Goal: Information Seeking & Learning: Learn about a topic

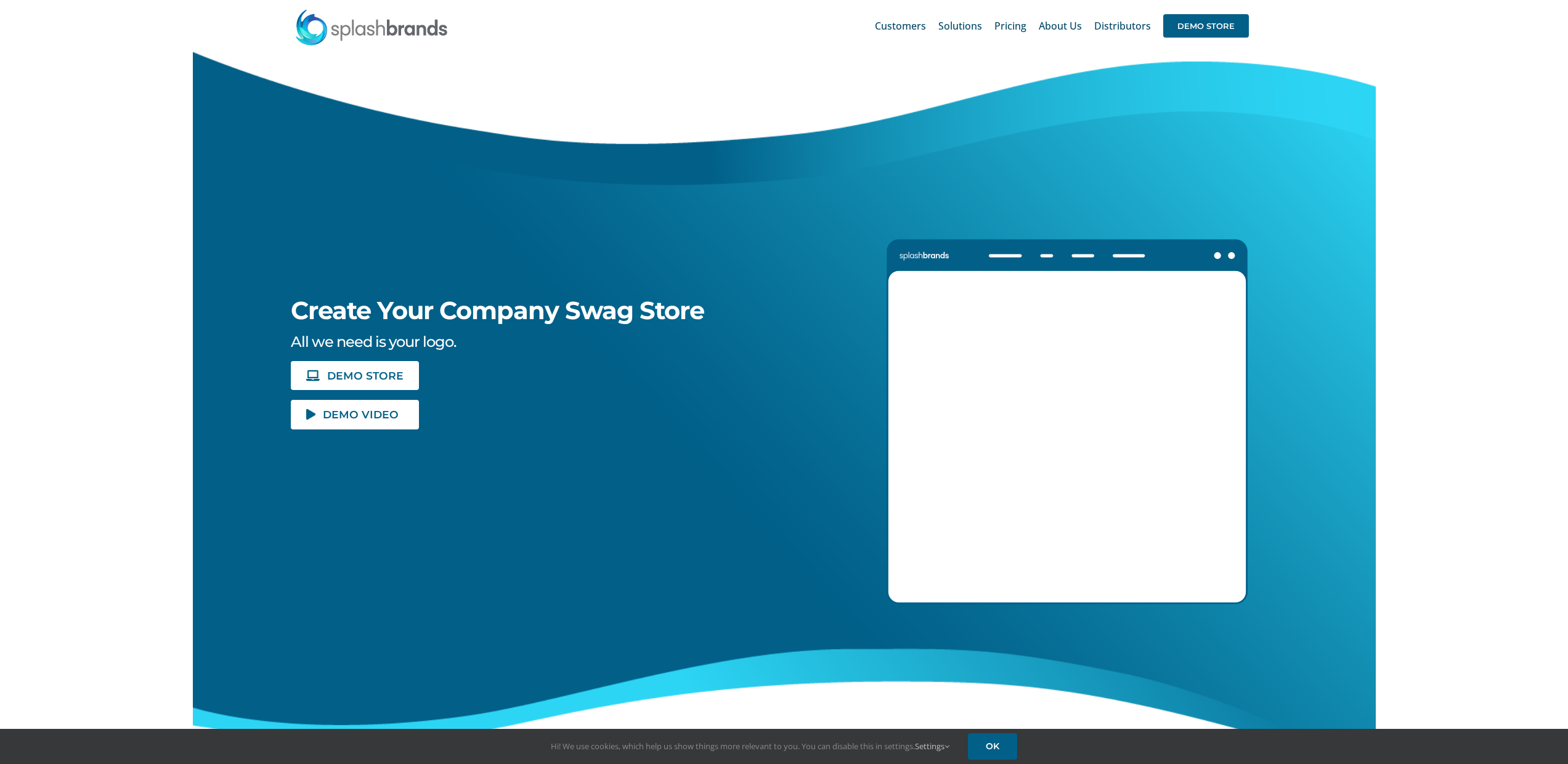
click at [1113, 24] on span "Distributors" at bounding box center [1123, 26] width 57 height 10
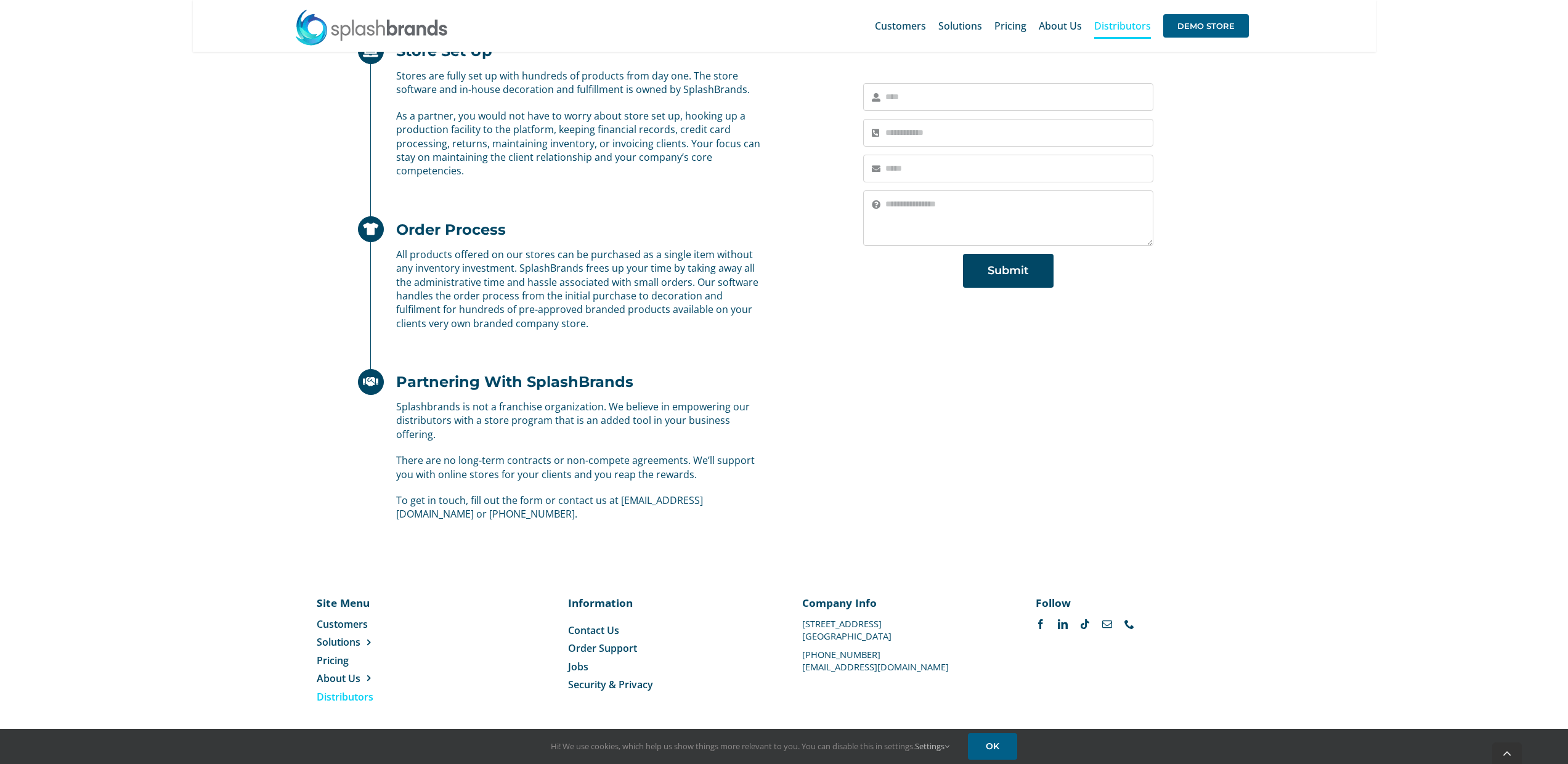
scroll to position [561, 0]
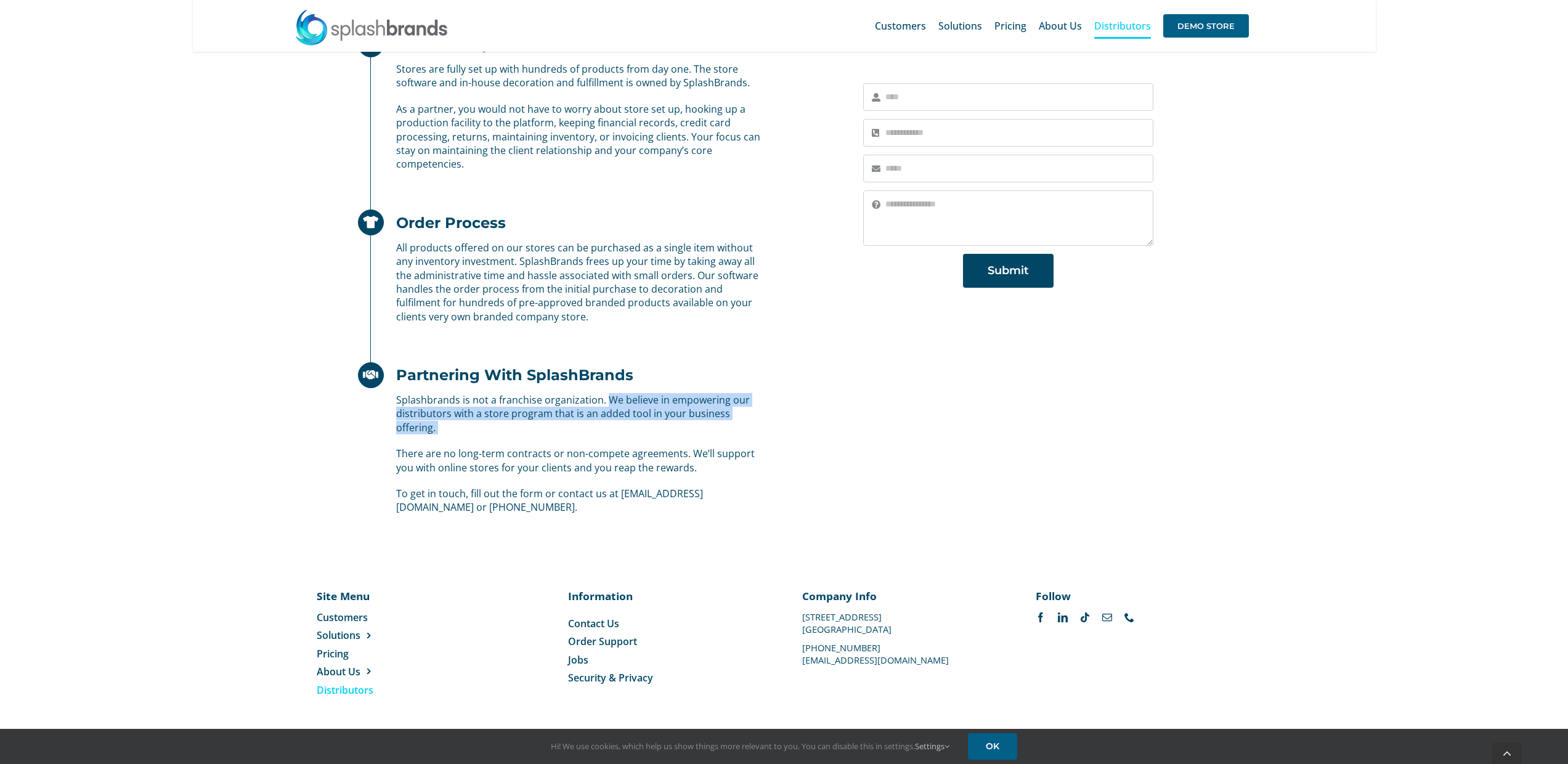
drag, startPoint x: 606, startPoint y: 397, endPoint x: 586, endPoint y: 435, distance: 42.9
click at [586, 435] on div "Splashbrands is not a franchise organization. We believe in empowering our dist…" at bounding box center [559, 454] width 403 height 122
click at [487, 426] on p "Splashbrands is not a franchise organization. We believe in empowering our dist…" at bounding box center [578, 413] width 365 height 41
click at [513, 454] on p "There are no long-term contracts or non-compete agreements. We’ll support you w…" at bounding box center [578, 460] width 365 height 28
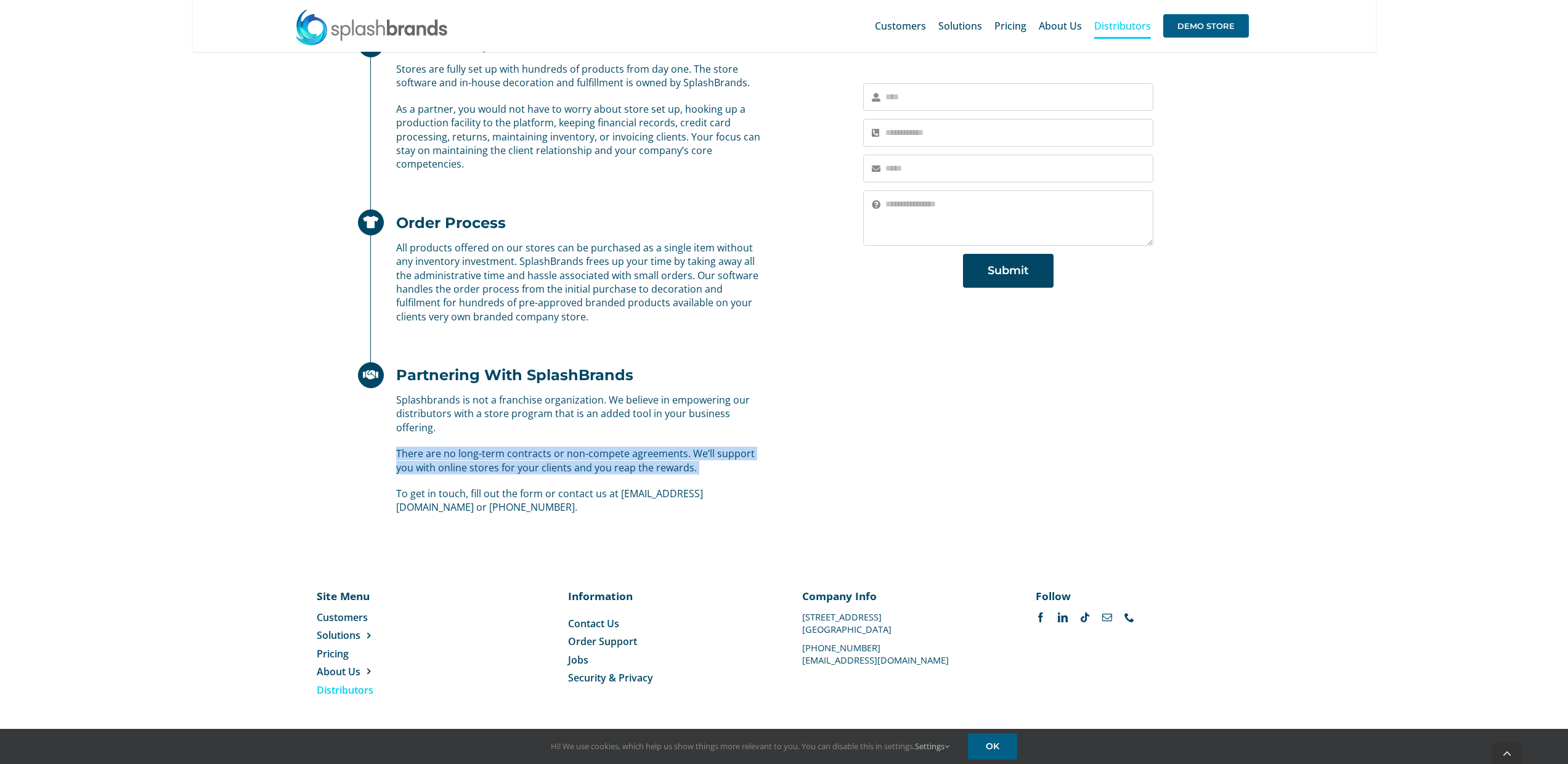
click at [513, 454] on p "There are no long-term contracts or non-compete agreements. We’ll support you w…" at bounding box center [578, 460] width 365 height 28
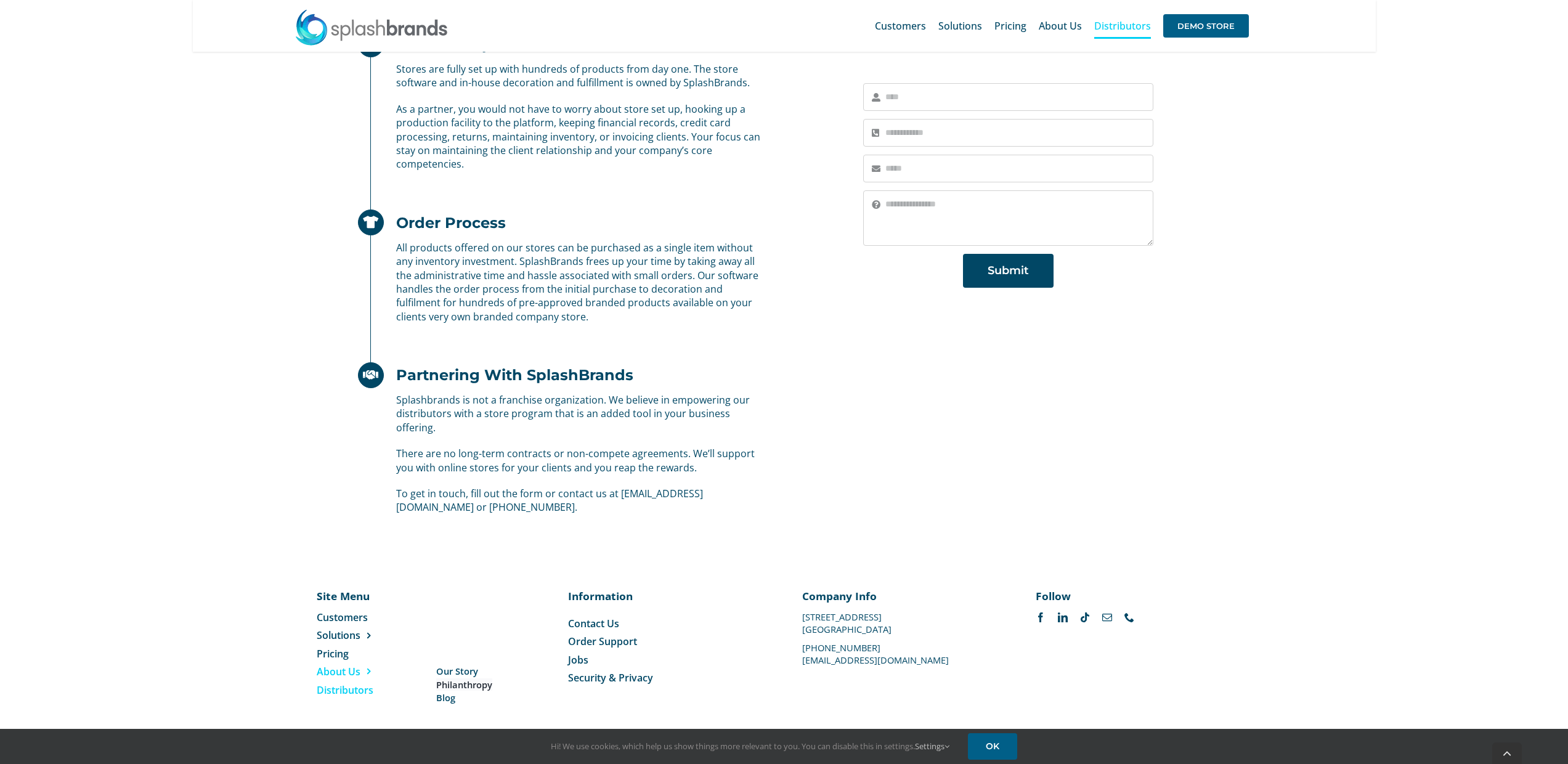
click at [478, 684] on span "Philanthropy" at bounding box center [464, 684] width 56 height 13
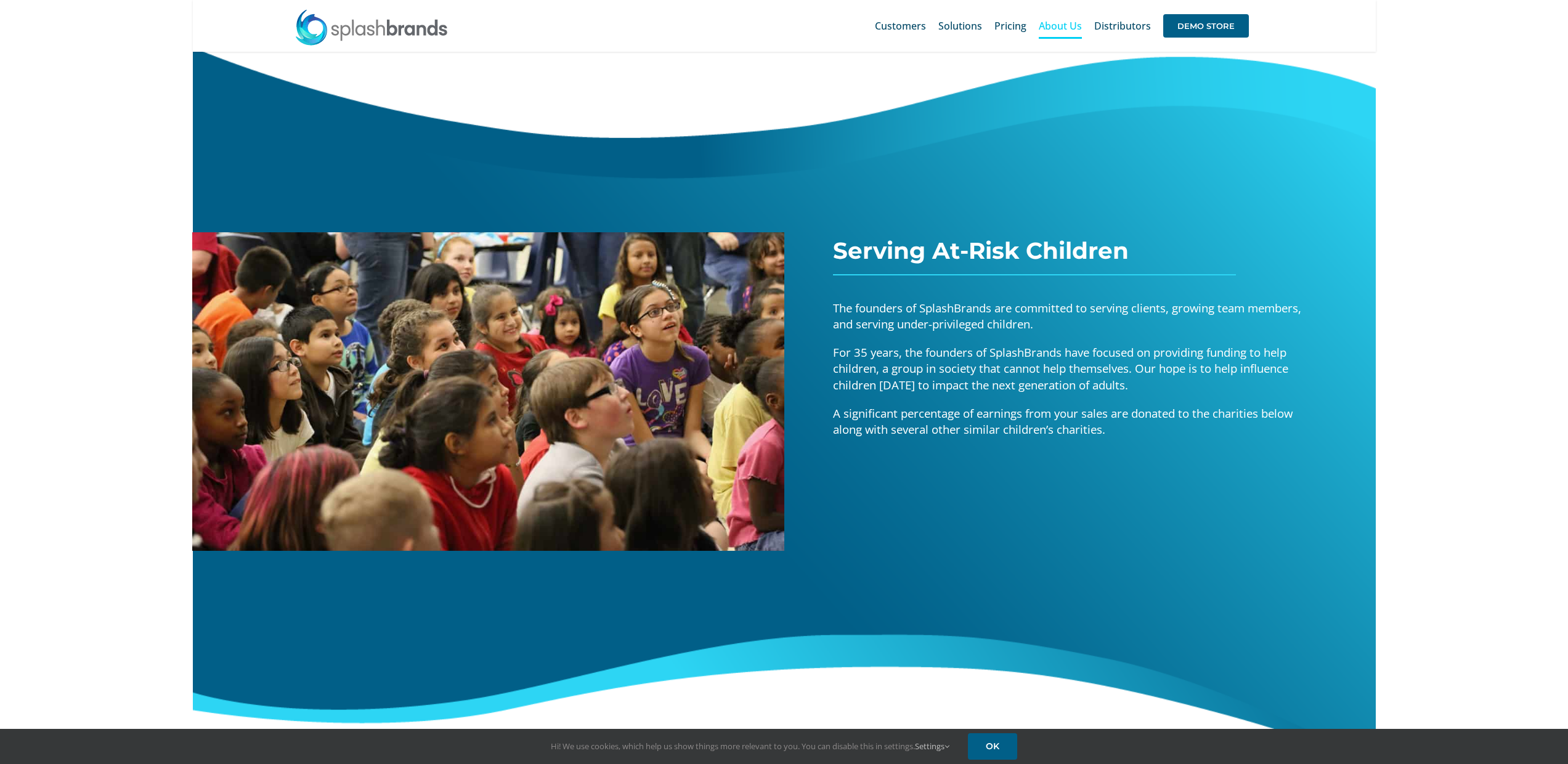
scroll to position [5, 0]
click at [861, 351] on span "For 35 years, the founders of SplashBrands have focused on providing funding to…" at bounding box center [1061, 367] width 455 height 47
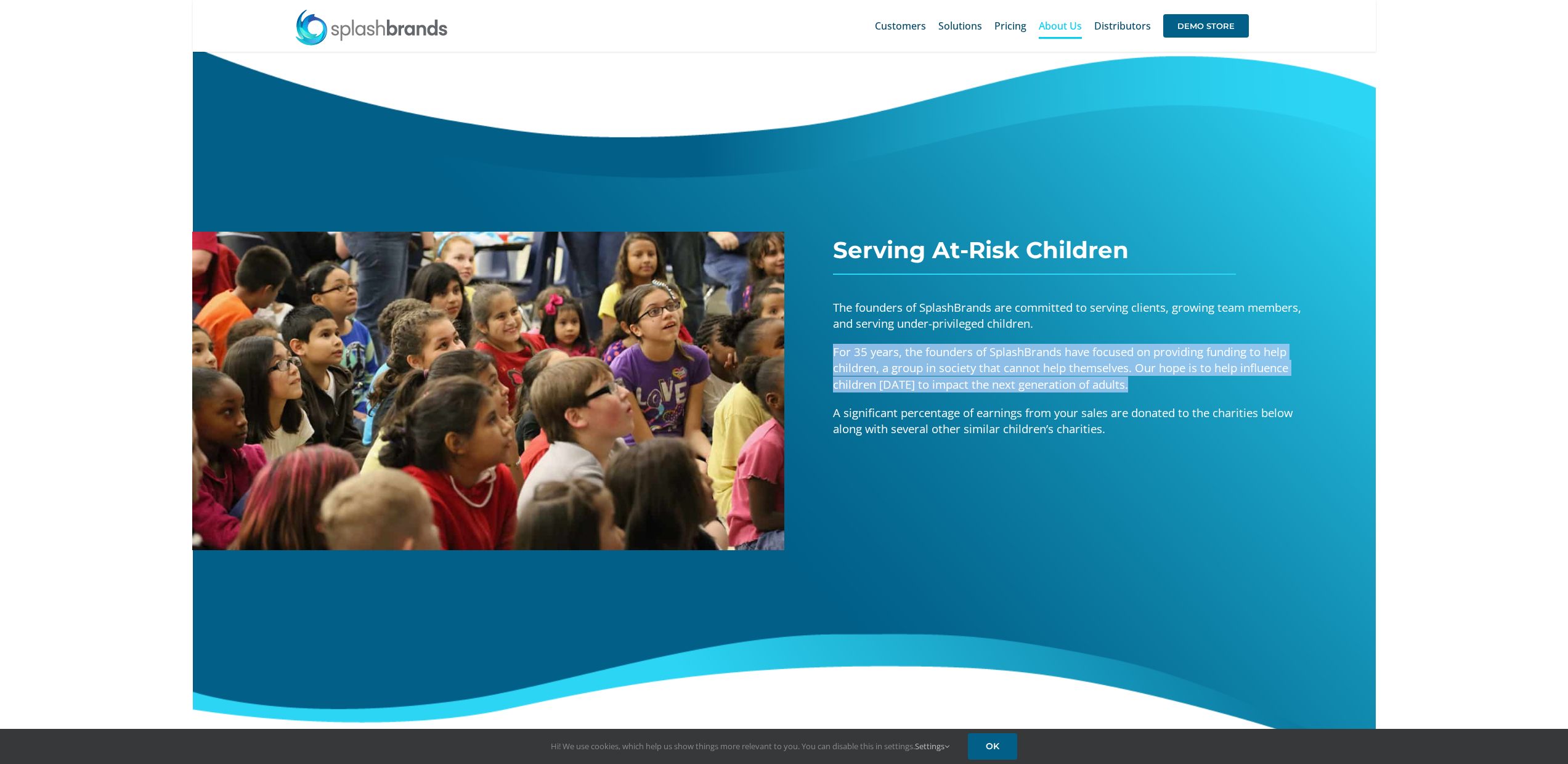
click at [861, 351] on span "For 35 years, the founders of SplashBrands have focused on providing funding to…" at bounding box center [1061, 367] width 455 height 47
click at [1161, 372] on span "For 35 years, the founders of SplashBrands have focused on providing funding to…" at bounding box center [1061, 367] width 455 height 47
drag, startPoint x: 843, startPoint y: 347, endPoint x: 1157, endPoint y: 390, distance: 316.9
click at [1158, 390] on p "For 35 years, the founders of SplashBrands have focused on providing funding to…" at bounding box center [1069, 367] width 474 height 48
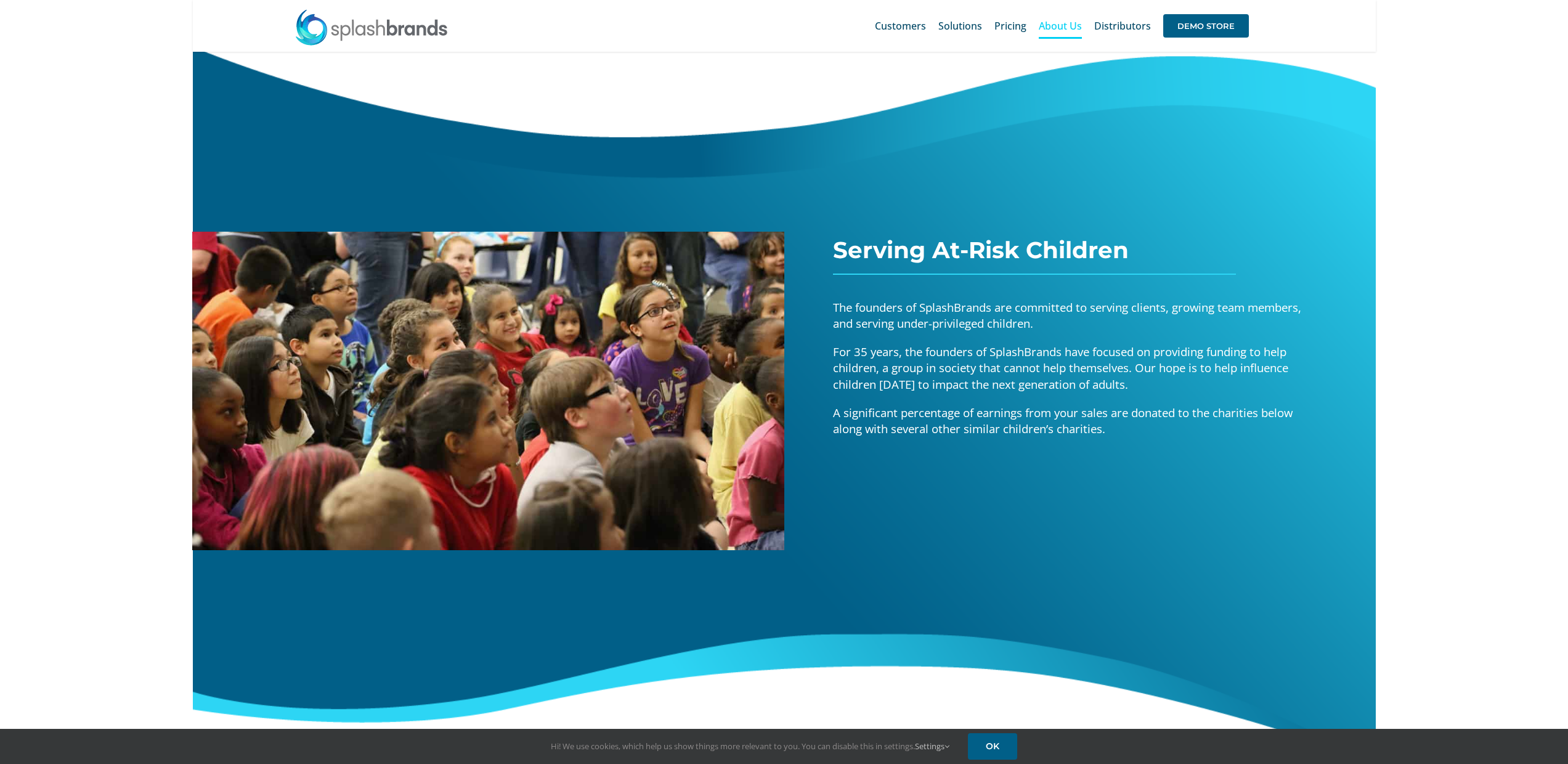
click at [1084, 432] on span "A significant percentage of earnings from your sales are donated to the chariti…" at bounding box center [1063, 420] width 459 height 32
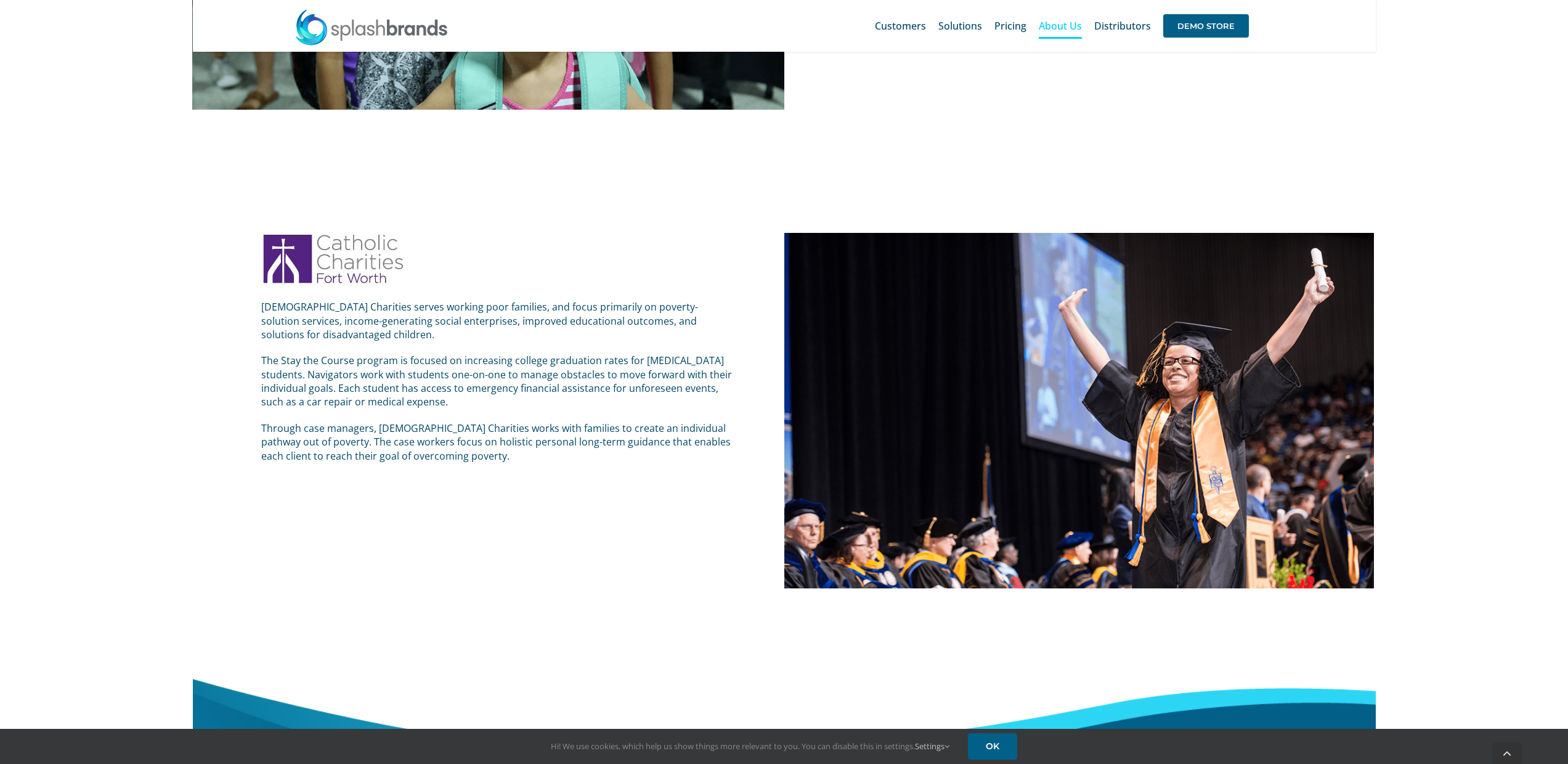
scroll to position [1068, 0]
click at [426, 322] on p "[DEMOGRAPHIC_DATA] Charities serves working poor families, and focus primarily …" at bounding box center [498, 320] width 474 height 41
click at [426, 322] on p "Catholic Charities serves working poor families, and focus primarily on poverty…" at bounding box center [498, 320] width 474 height 41
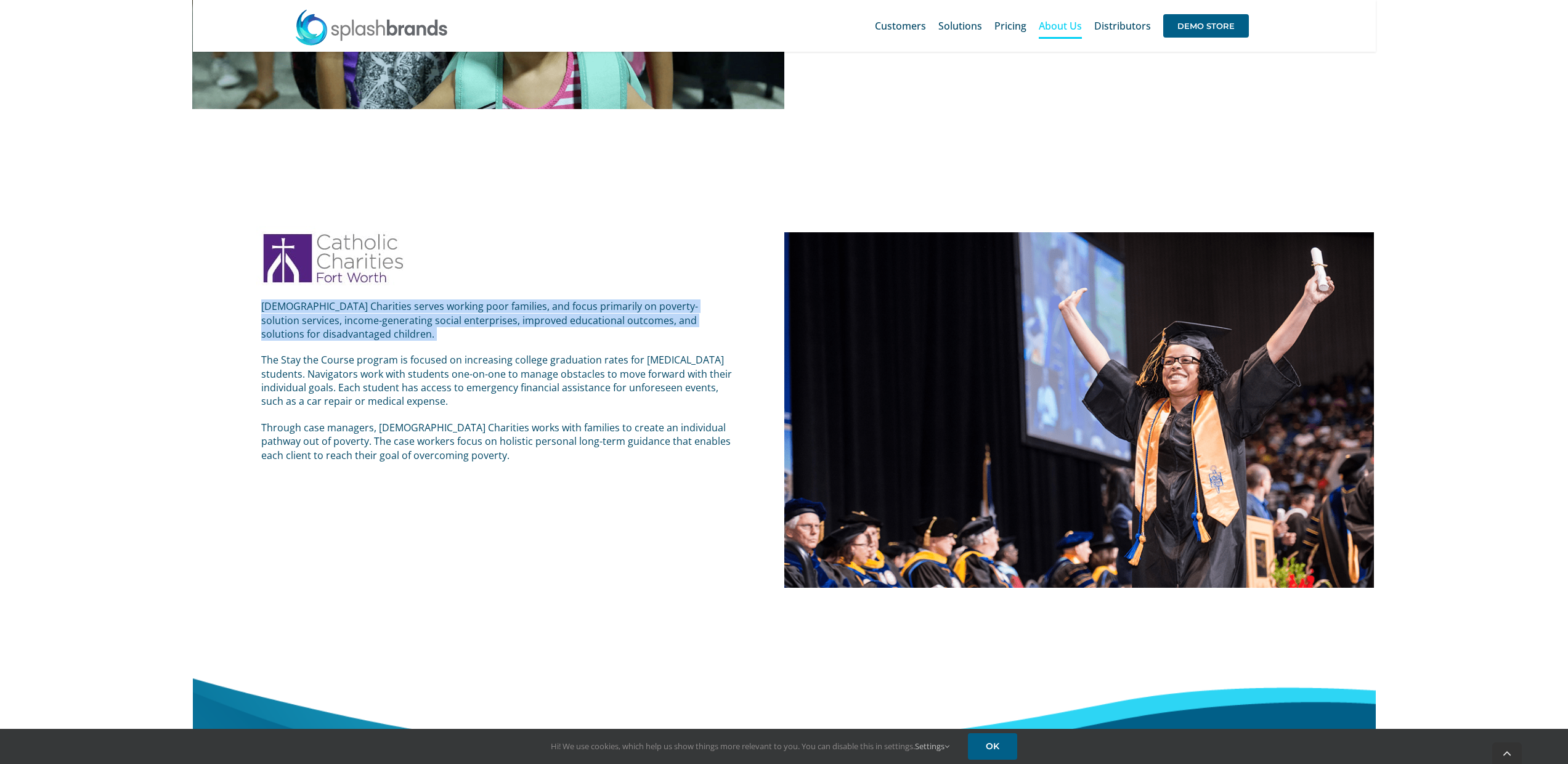
click at [426, 322] on p "[DEMOGRAPHIC_DATA] Charities serves working poor families, and focus primarily …" at bounding box center [498, 320] width 474 height 41
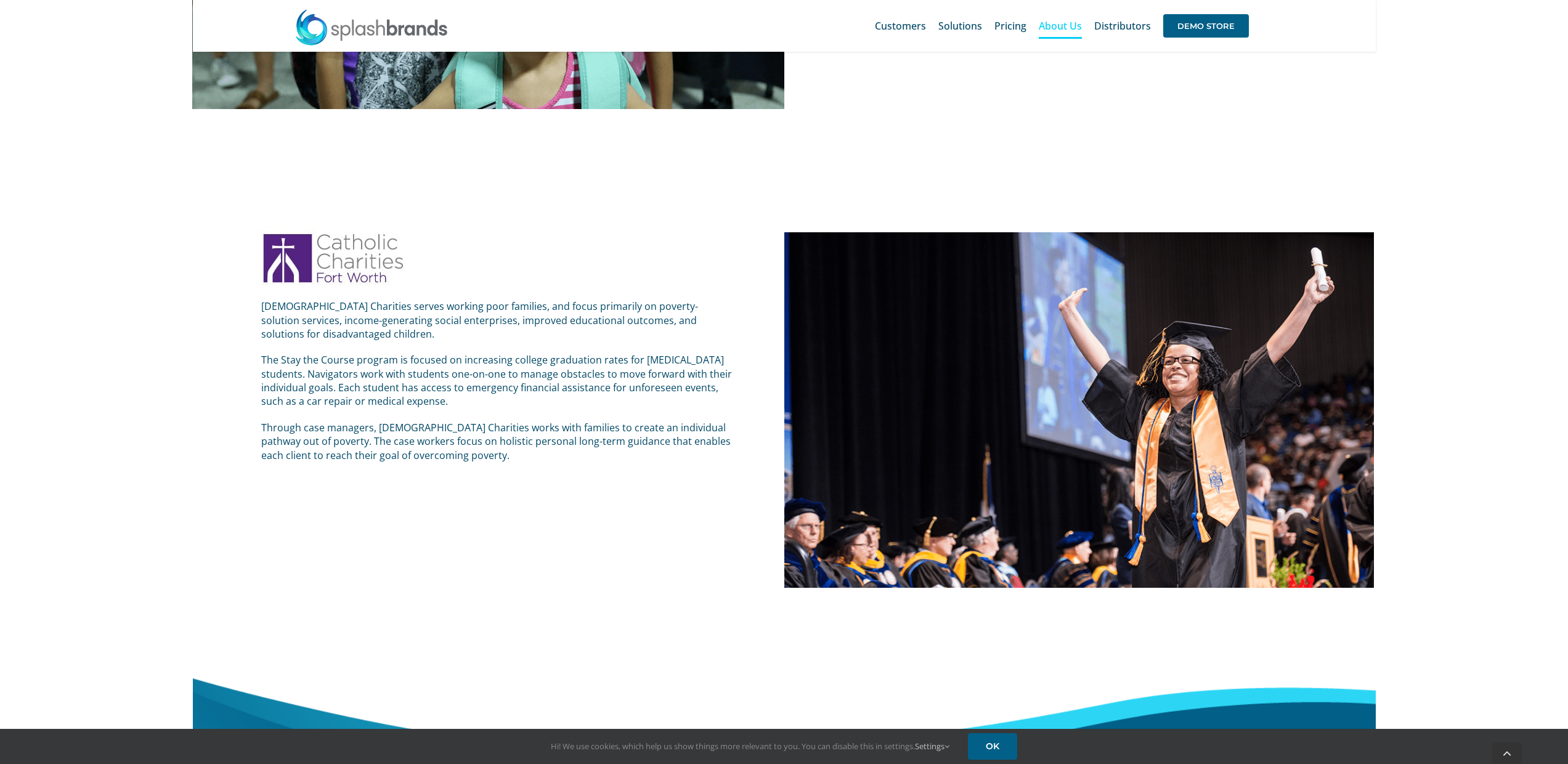
click at [430, 361] on p "The Stay the Course program is focused on increasing college graduation rates f…" at bounding box center [498, 381] width 474 height 55
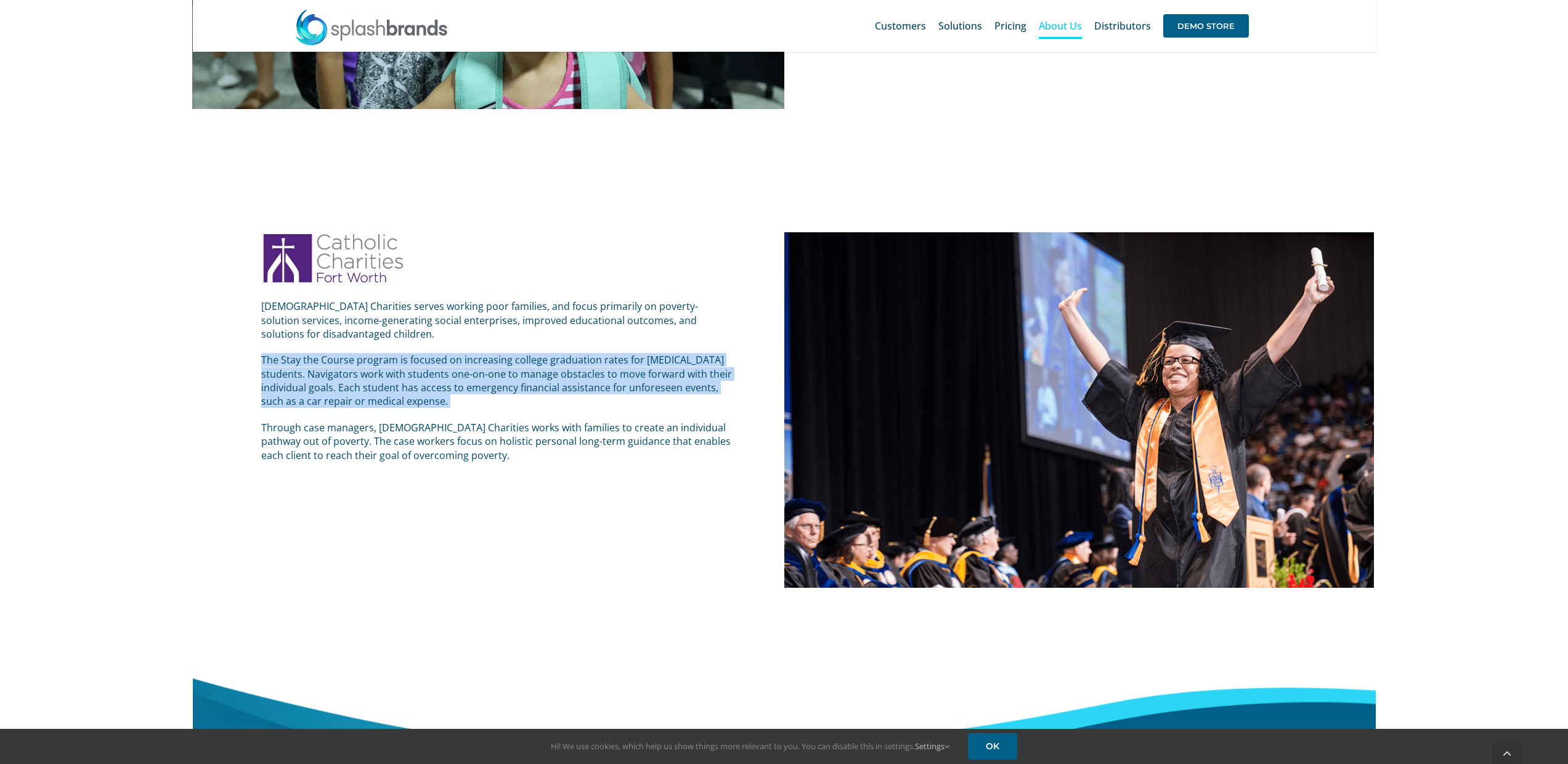
click at [430, 361] on p "The Stay the Course program is focused on increasing college graduation rates f…" at bounding box center [498, 381] width 474 height 55
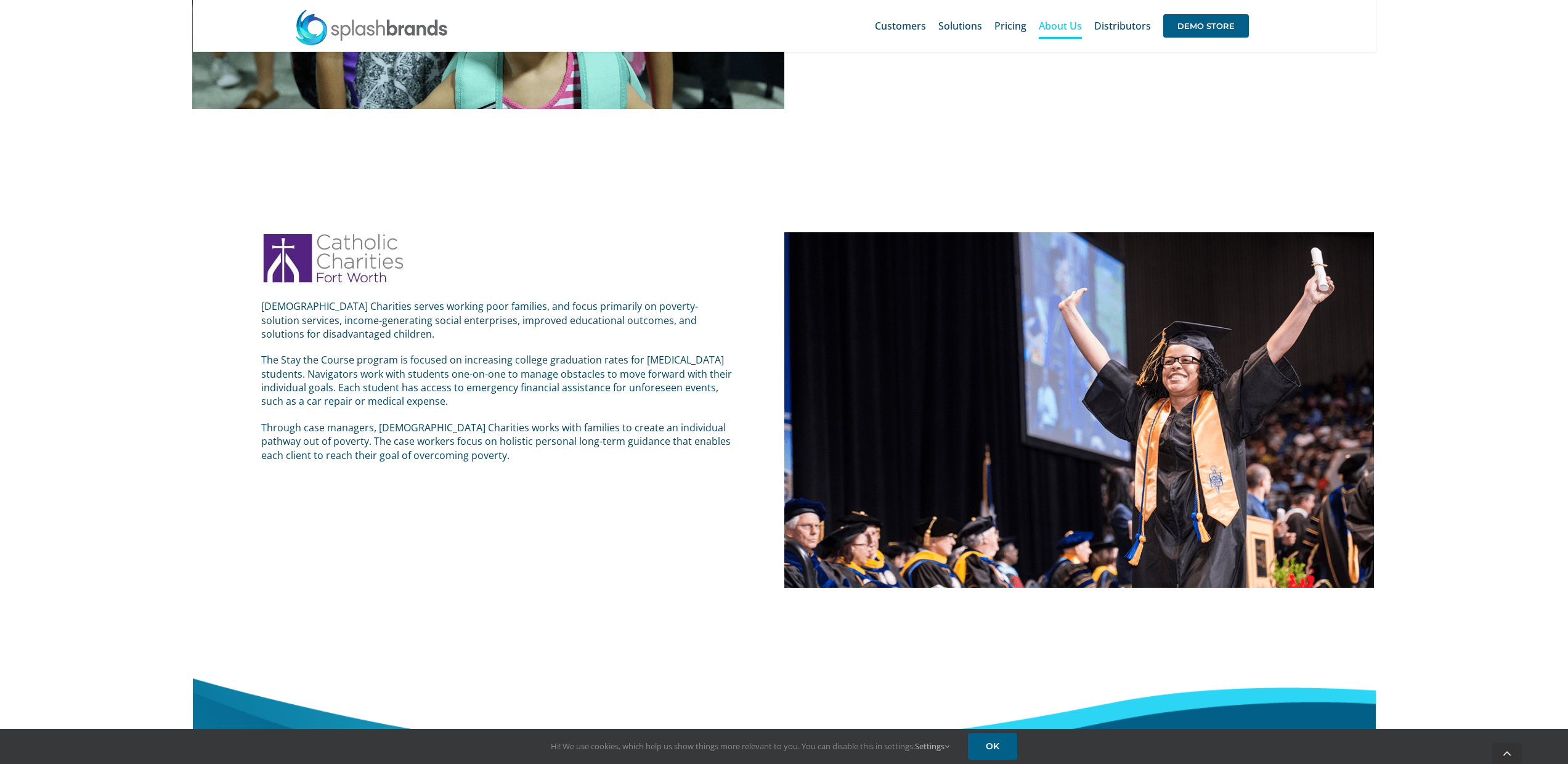
click at [209, 437] on div "Catholic Charities serves working poor families, and focus primarily on poverty…" at bounding box center [476, 394] width 615 height 386
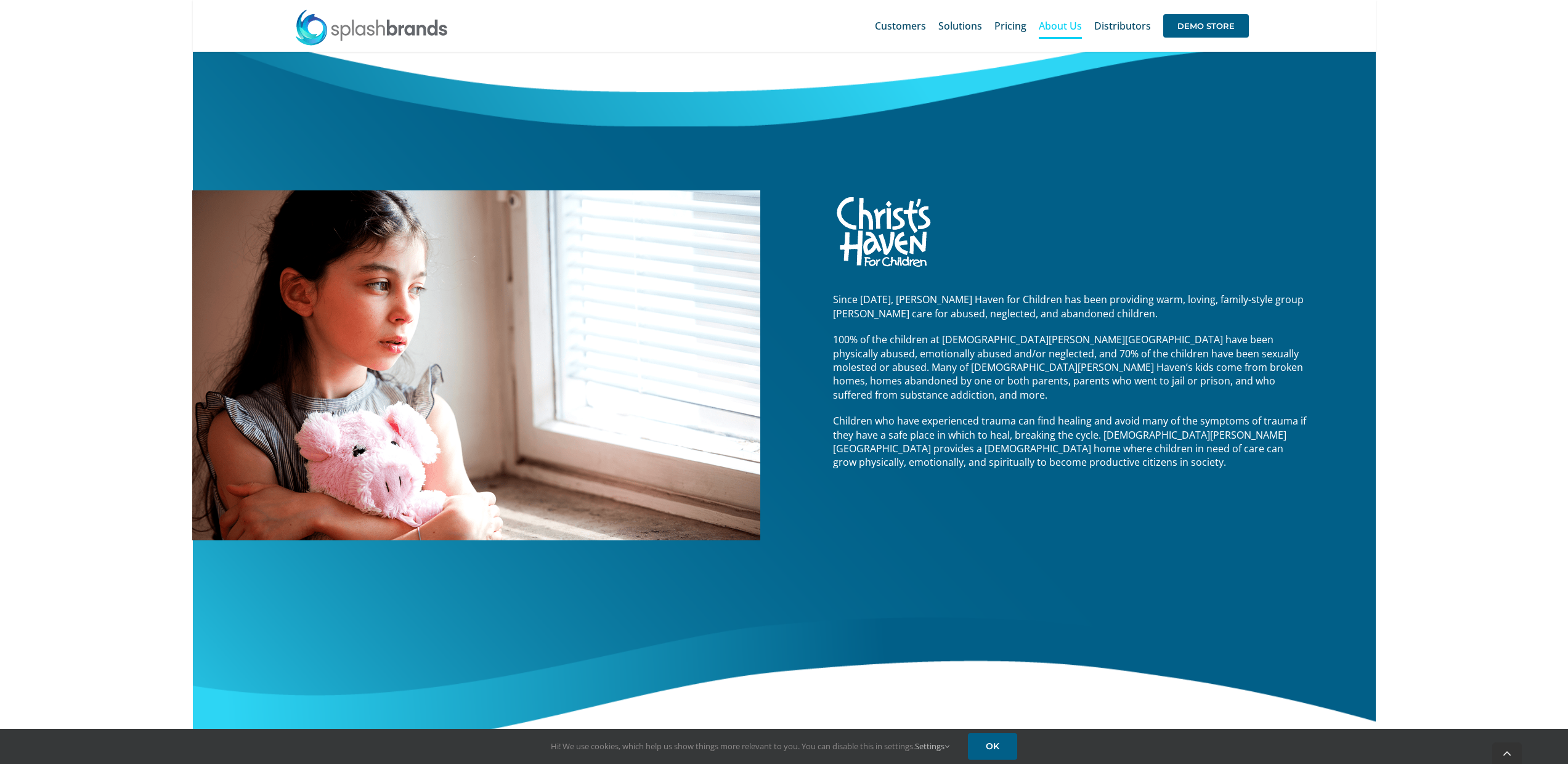
scroll to position [1725, 0]
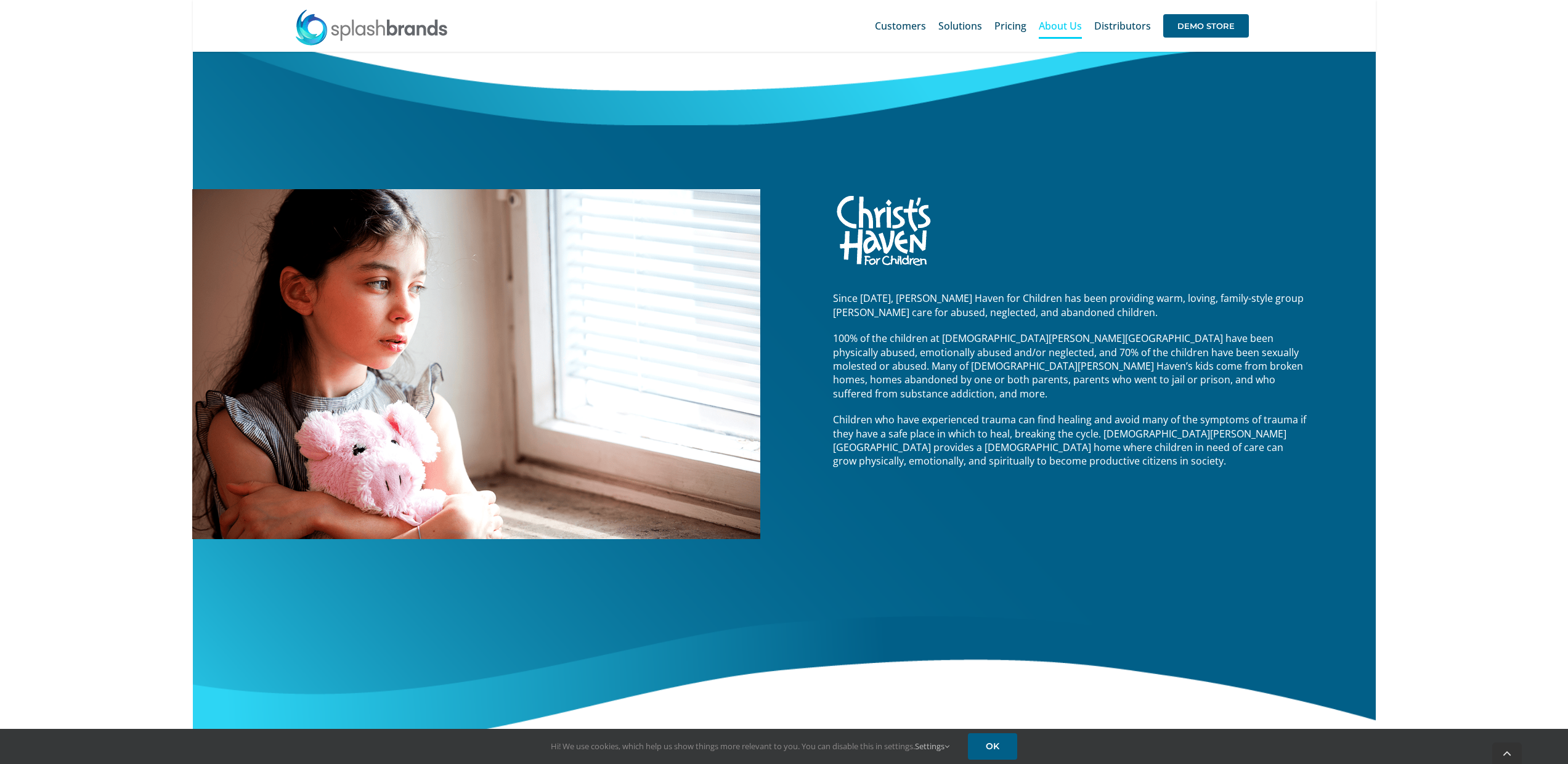
click at [986, 354] on span "100% of the children at Christ’s Haven have been physically abused, emotionally…" at bounding box center [1068, 366] width 470 height 69
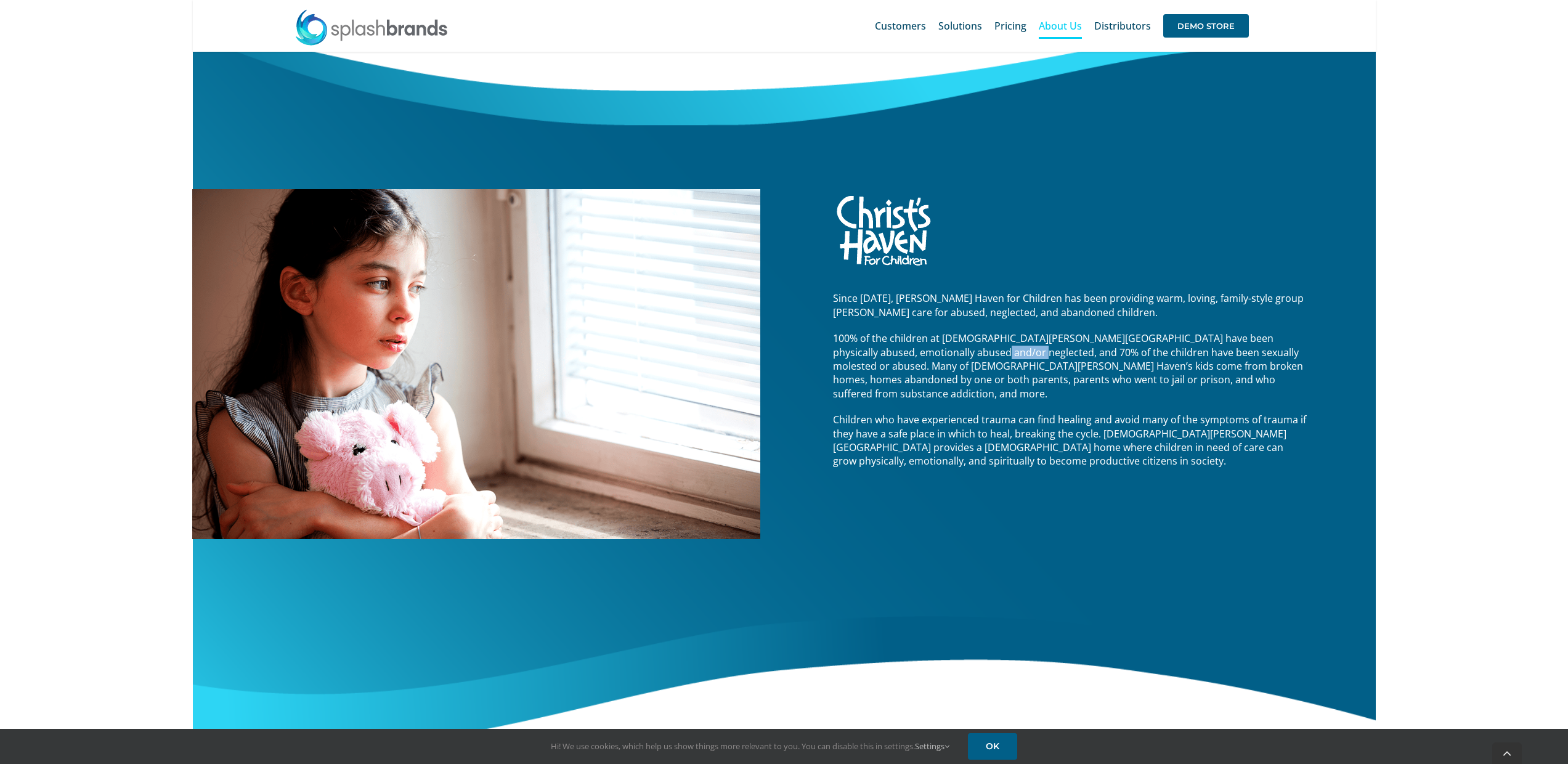
click at [986, 354] on span "100% of the children at Christ’s Haven have been physically abused, emotionally…" at bounding box center [1068, 366] width 470 height 69
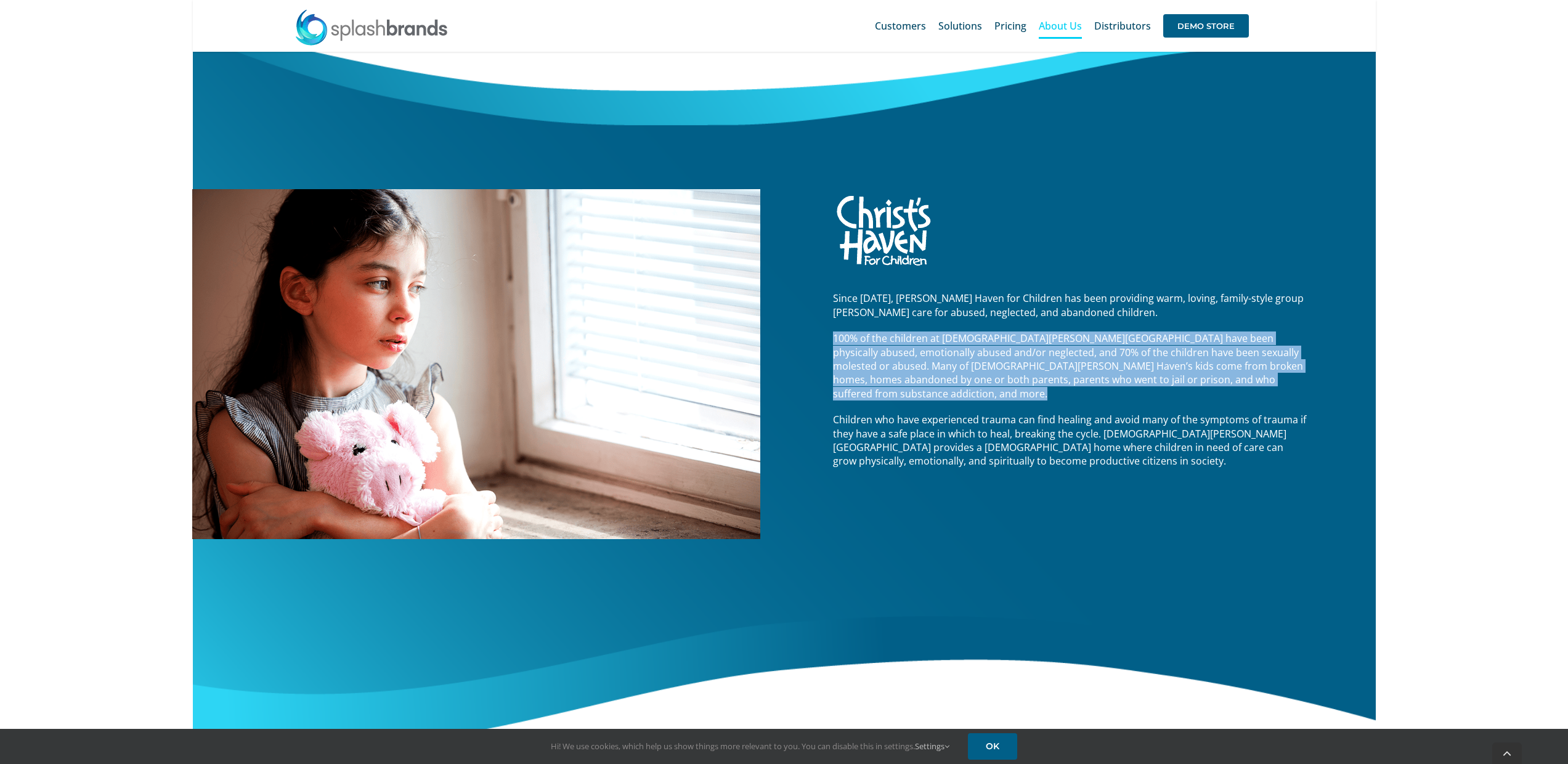
click at [986, 354] on span "100% of the children at Christ’s Haven have been physically abused, emotionally…" at bounding box center [1068, 366] width 470 height 69
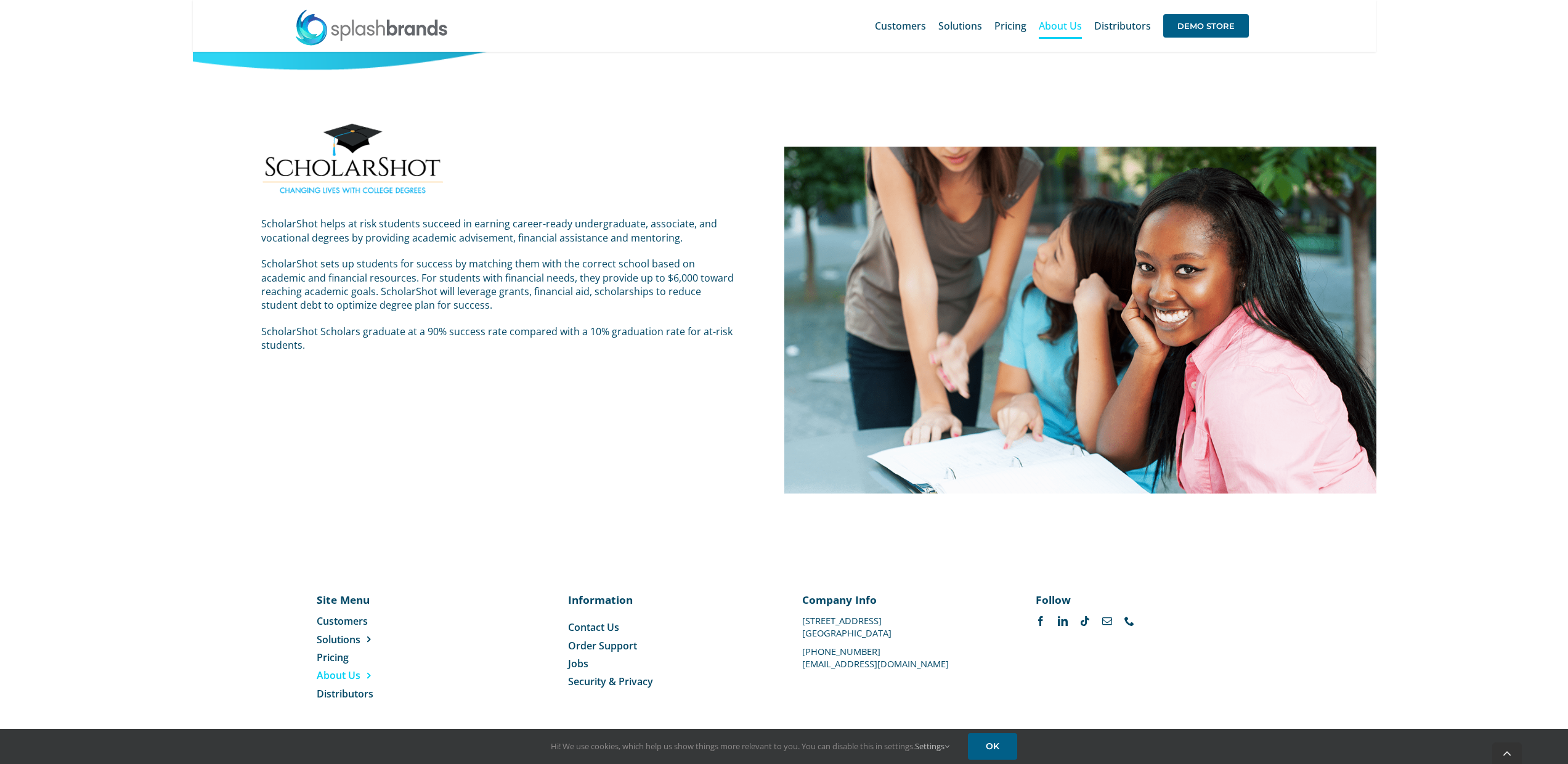
scroll to position [2406, 0]
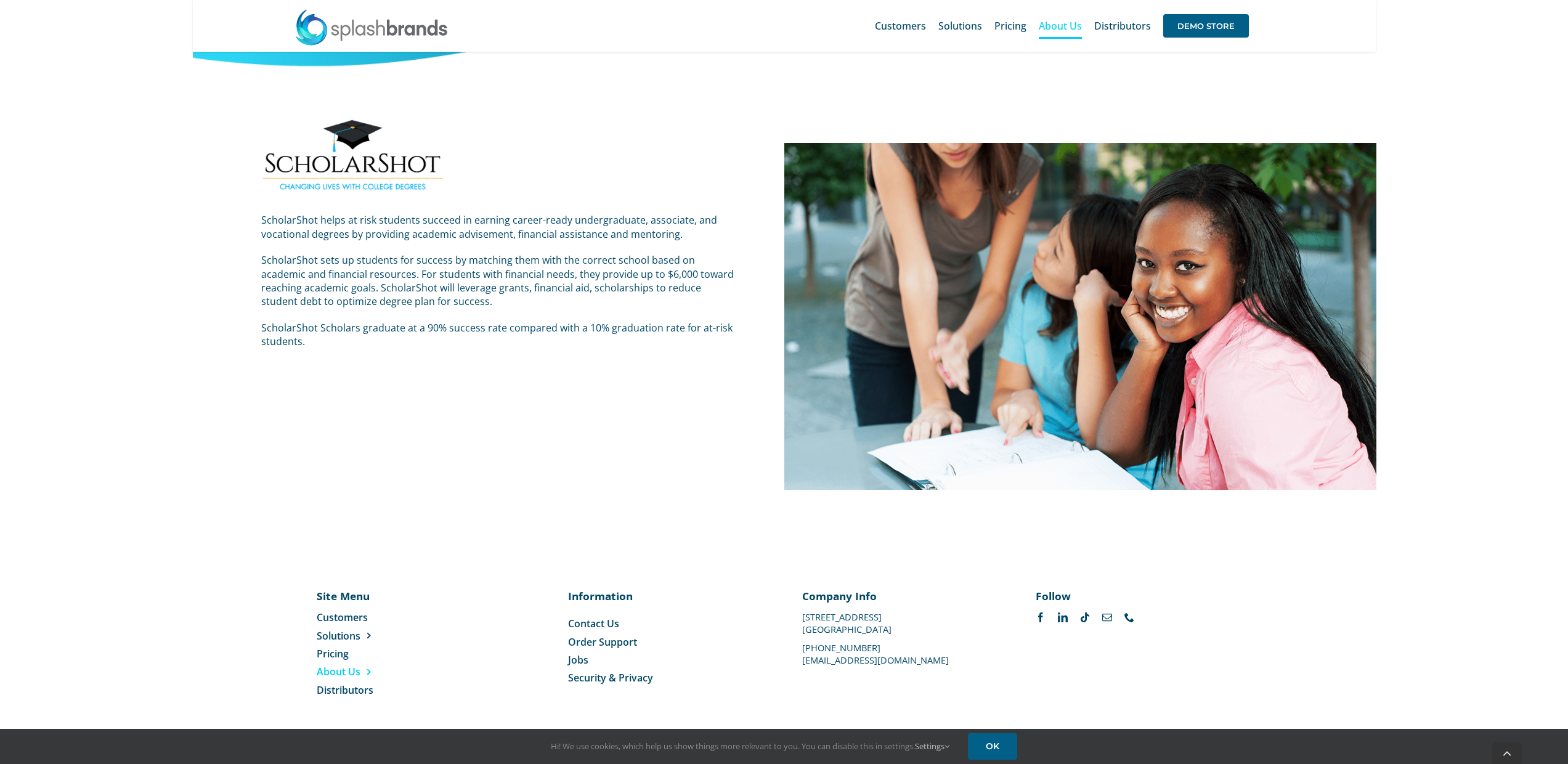
click at [577, 657] on span "Jobs" at bounding box center [578, 660] width 20 height 14
click at [458, 646] on span "New Hire Kits" at bounding box center [465, 648] width 58 height 13
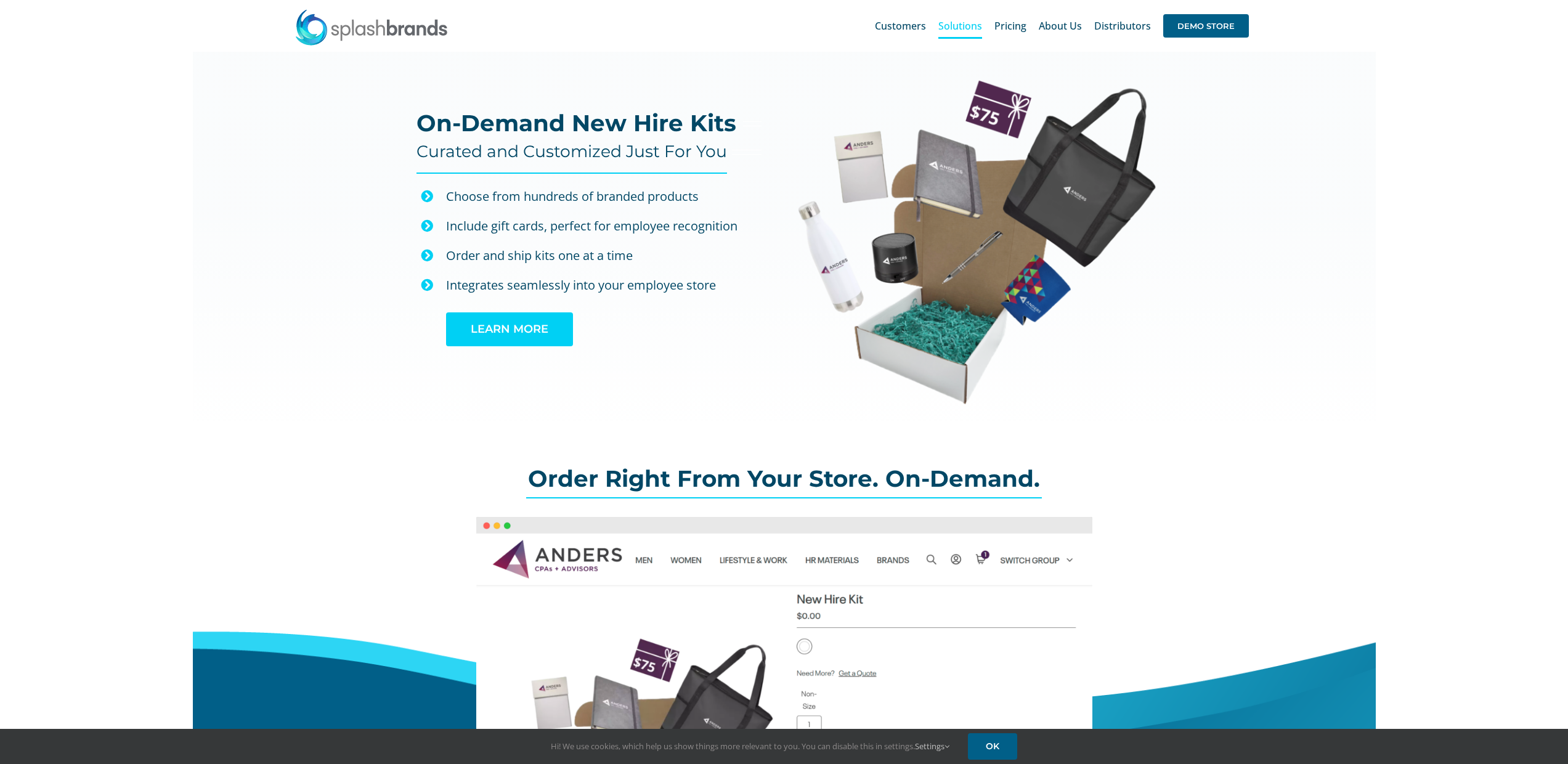
click at [490, 330] on span "LEARN MORE" at bounding box center [509, 329] width 78 height 13
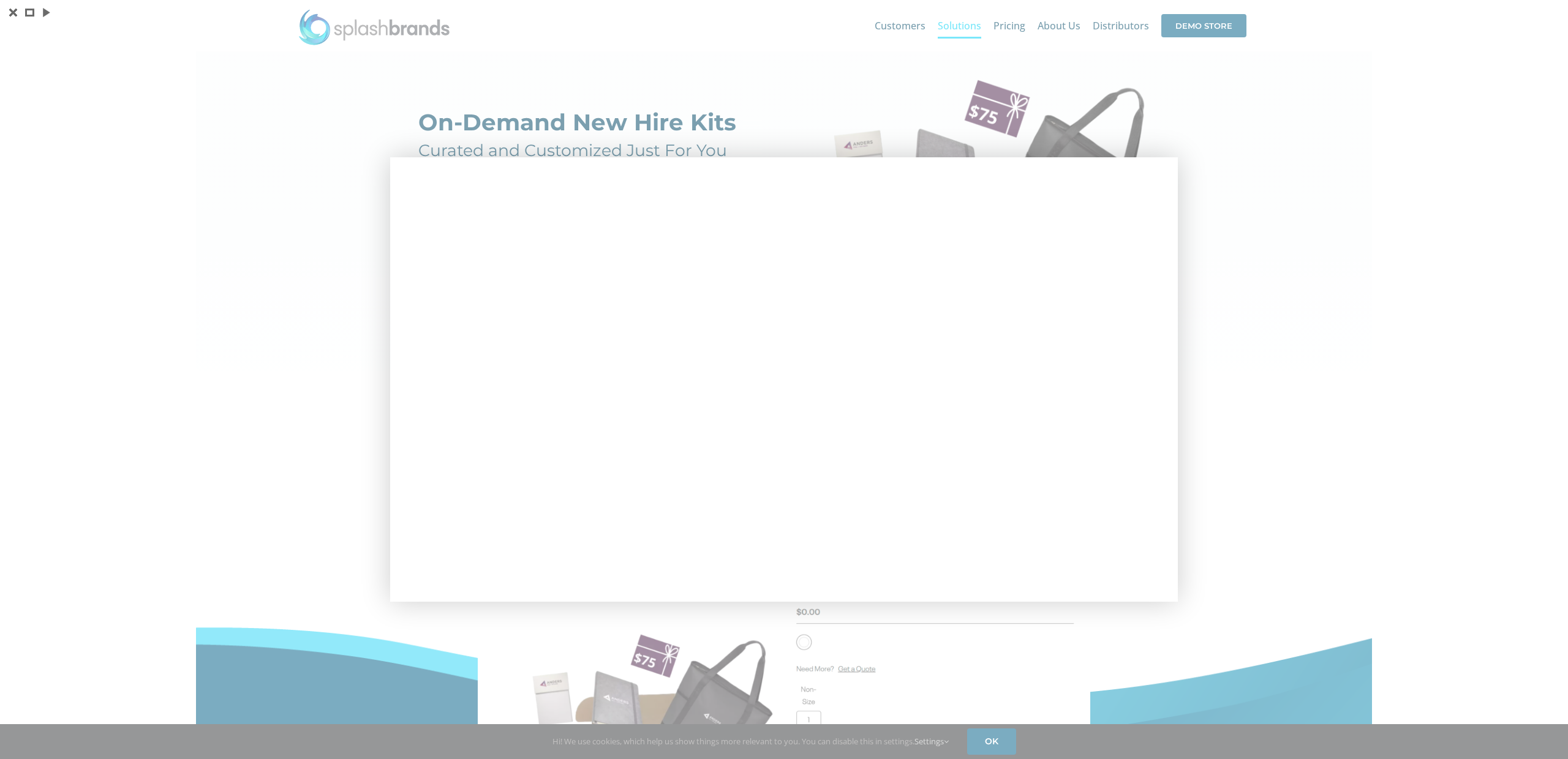
click at [1352, 199] on div at bounding box center [784, 379] width 1568 height 759
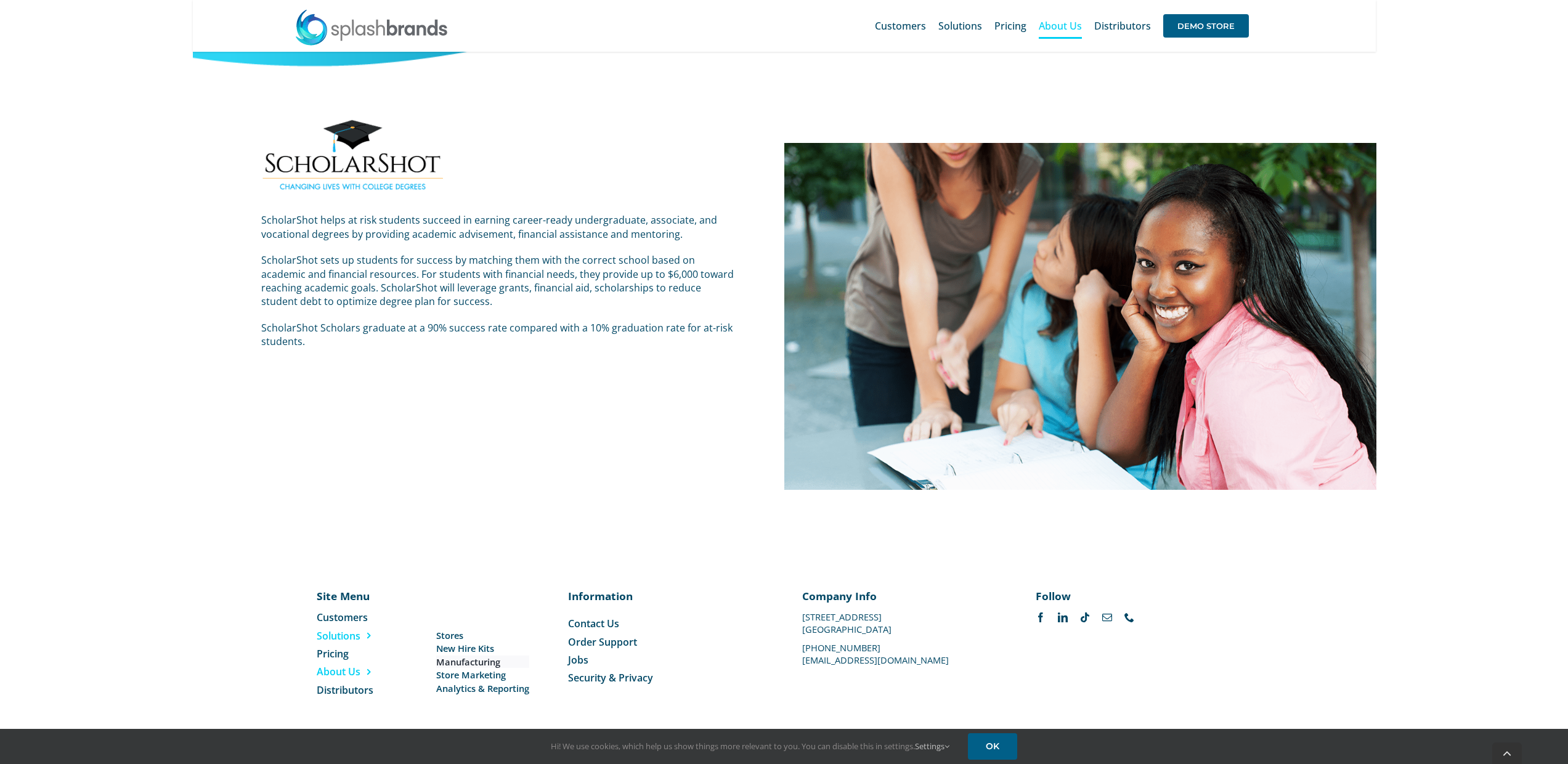
click at [477, 663] on span "Manufacturing" at bounding box center [468, 661] width 64 height 13
click at [467, 676] on span "Store Marketing" at bounding box center [471, 675] width 70 height 13
click at [482, 687] on span "Analytics & Reporting" at bounding box center [483, 688] width 93 height 13
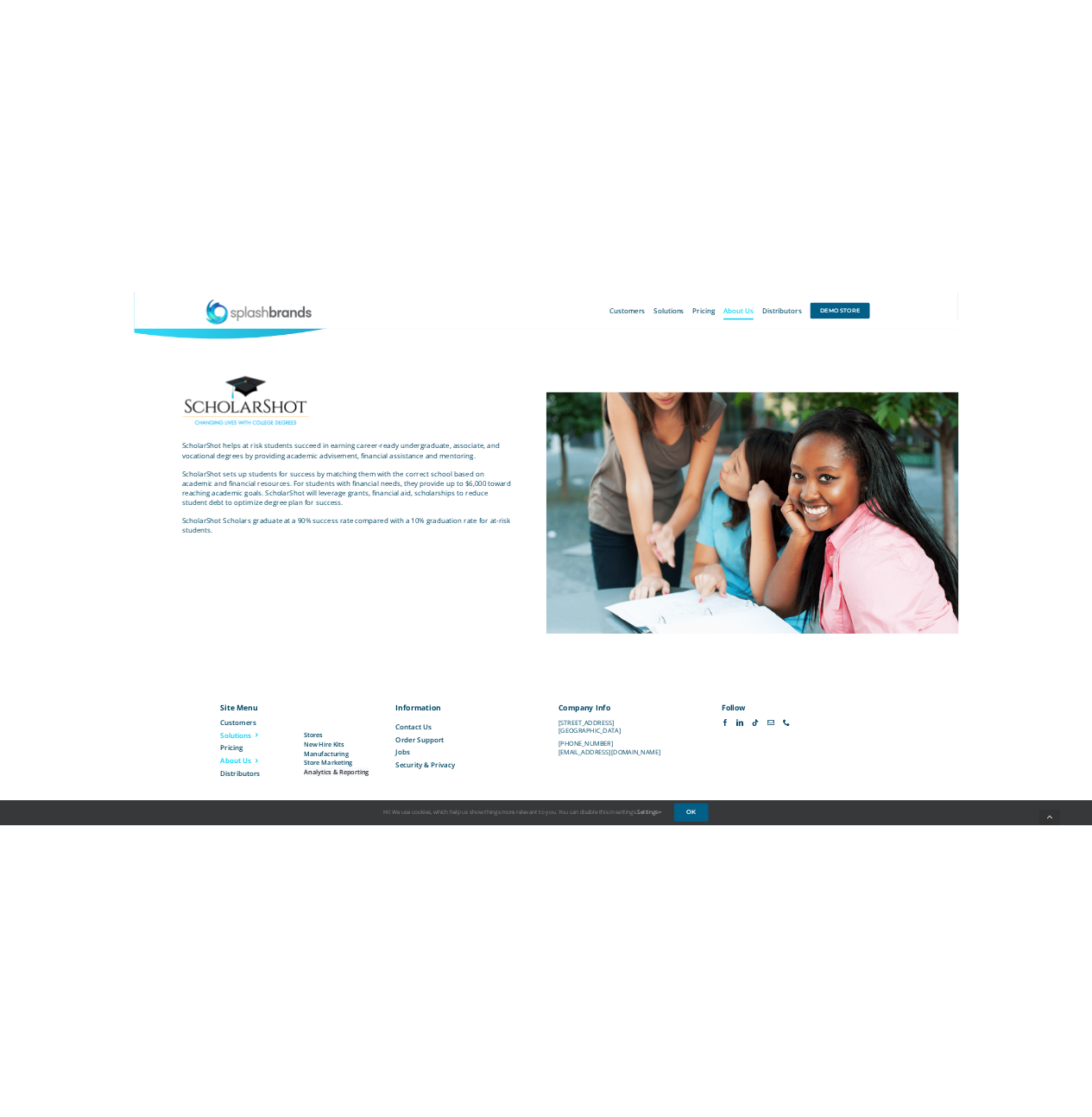
scroll to position [3004, 0]
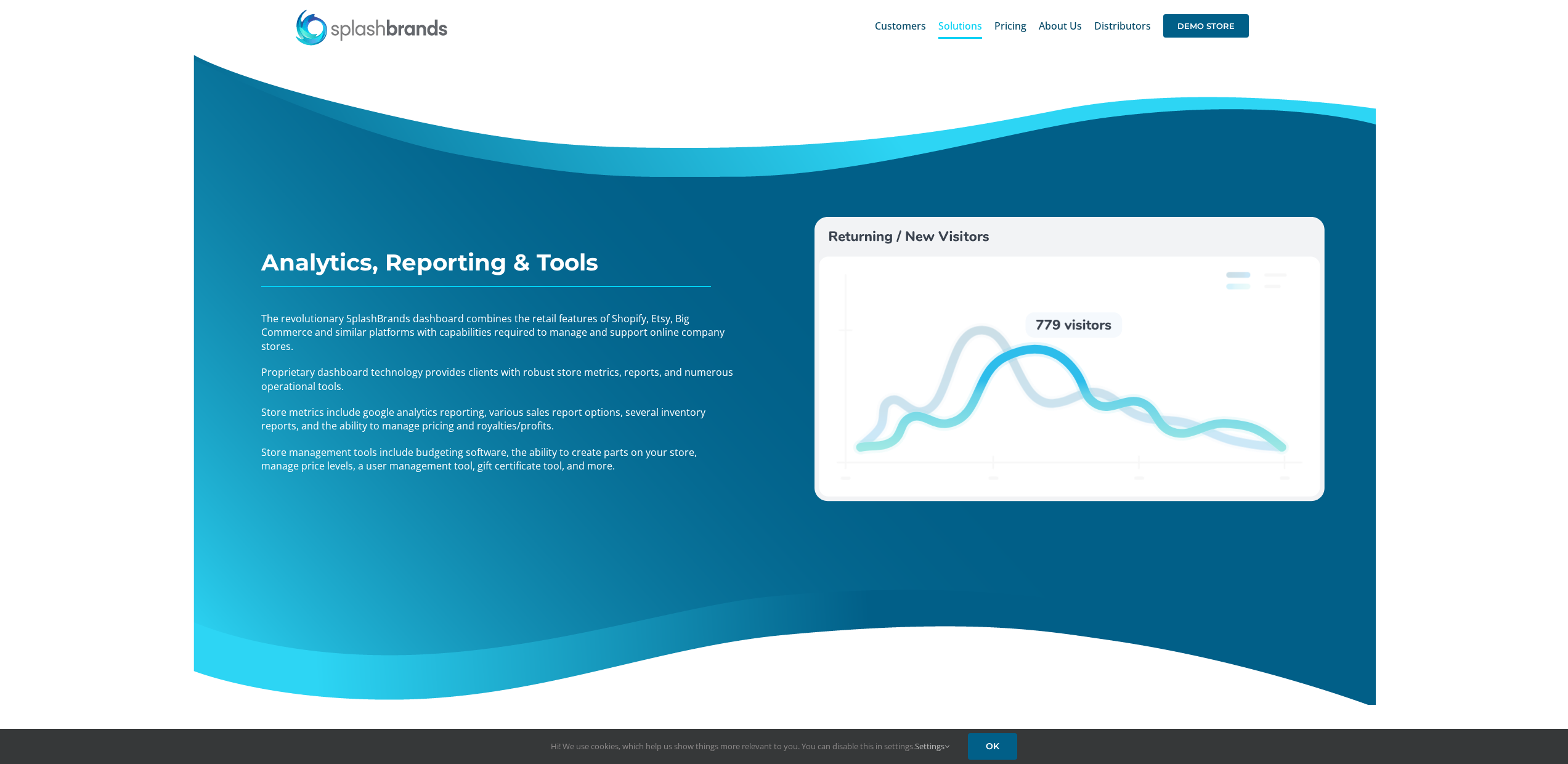
click at [325, 386] on span "Proprietary dashboard technology provides clients with robust store metrics, re…" at bounding box center [497, 379] width 472 height 27
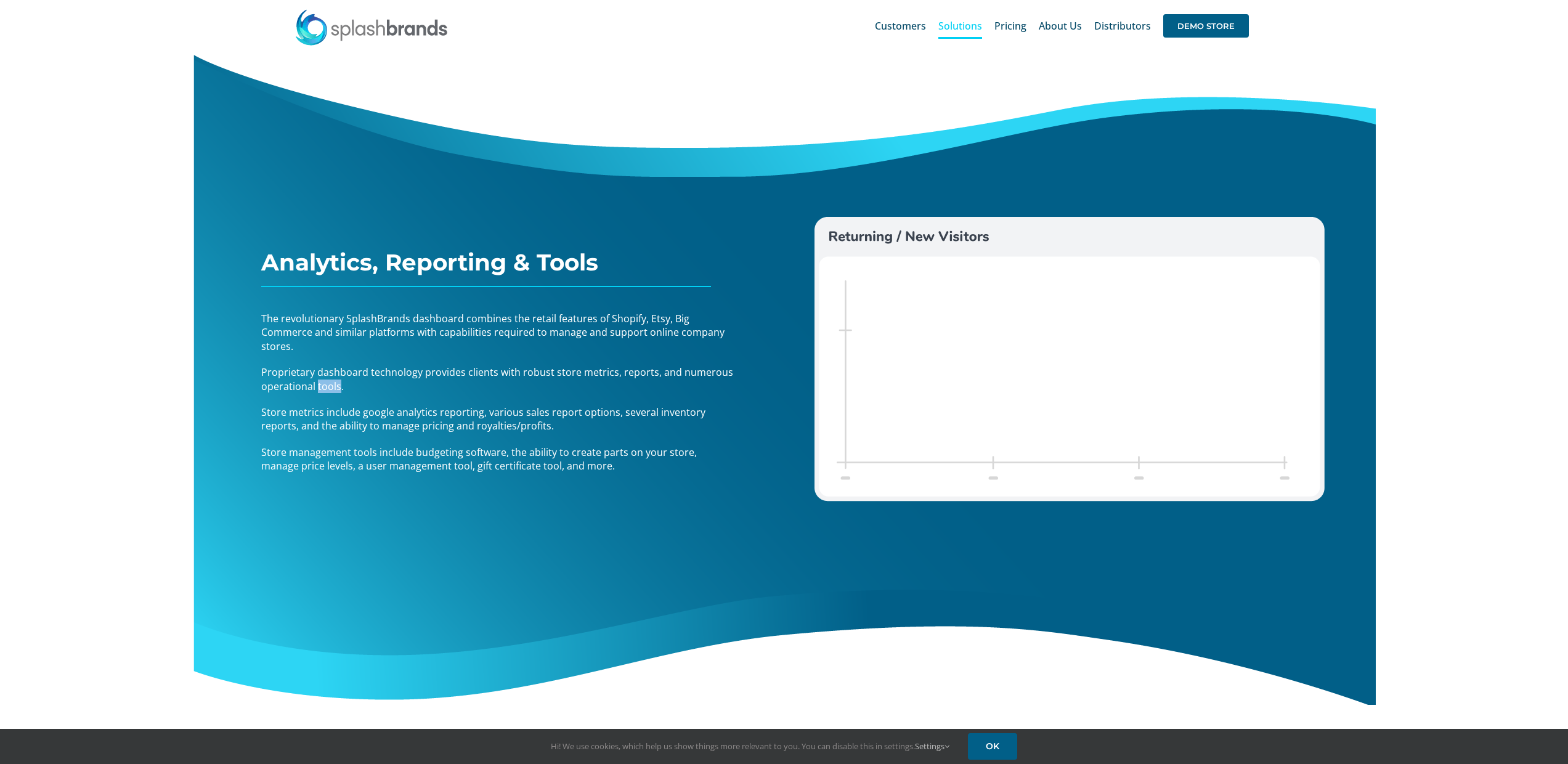
click at [325, 386] on span "Proprietary dashboard technology provides clients with robust store metrics, re…" at bounding box center [497, 379] width 472 height 27
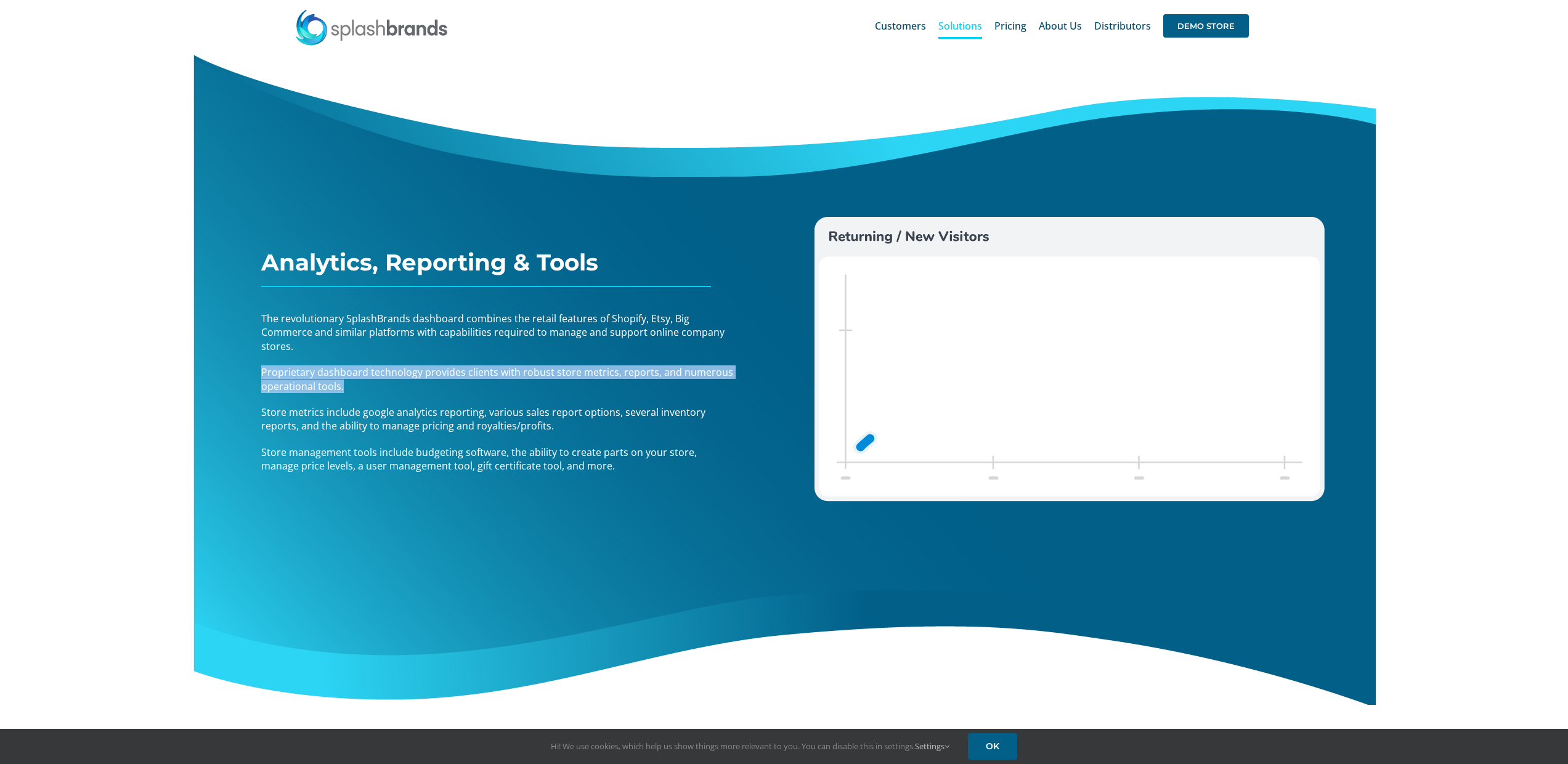
click at [325, 386] on span "Proprietary dashboard technology provides clients with robust store metrics, re…" at bounding box center [497, 379] width 472 height 27
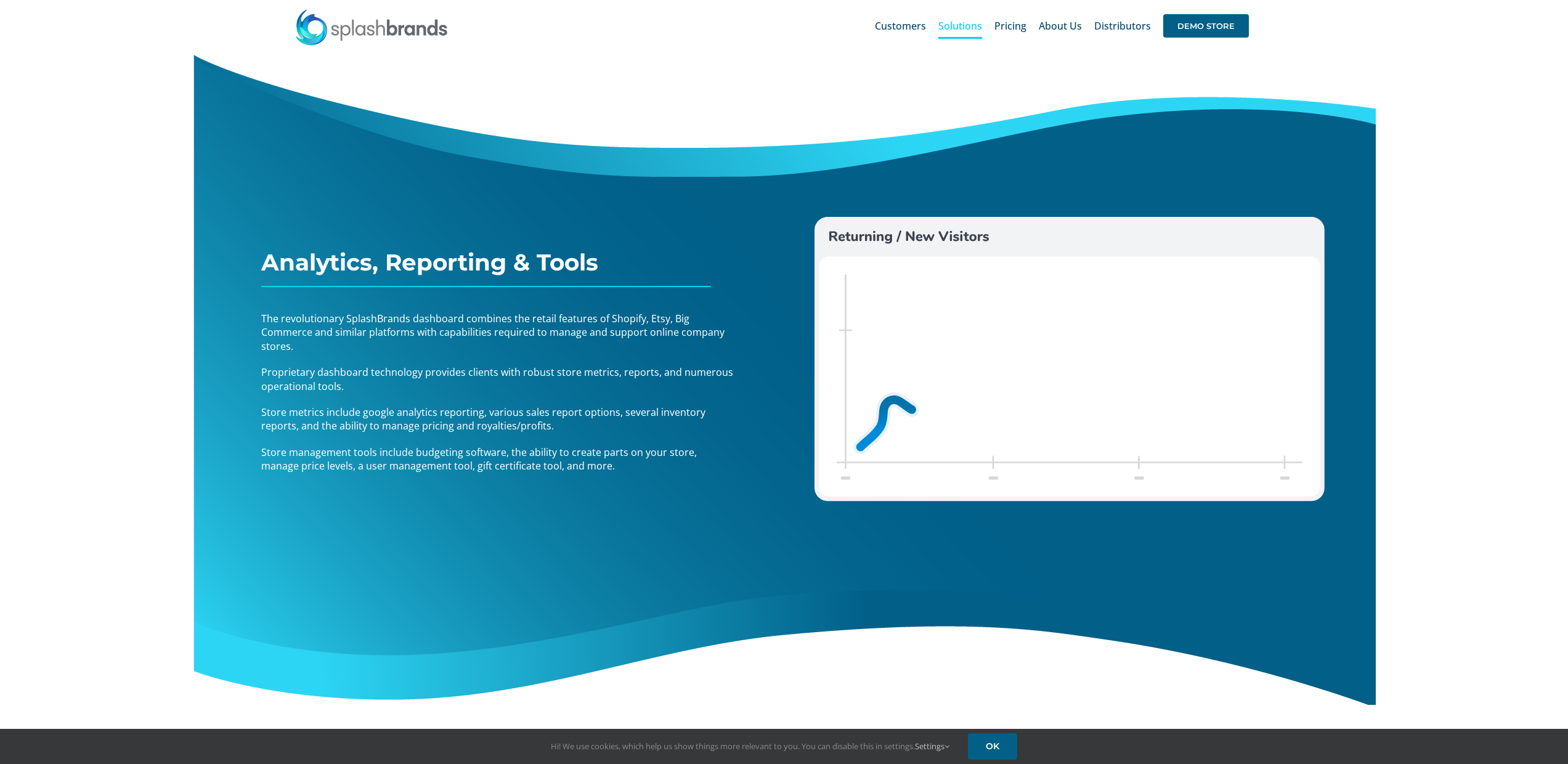
click at [356, 409] on span "Store metrics include google analytics reporting, various sales report options,…" at bounding box center [484, 419] width 445 height 27
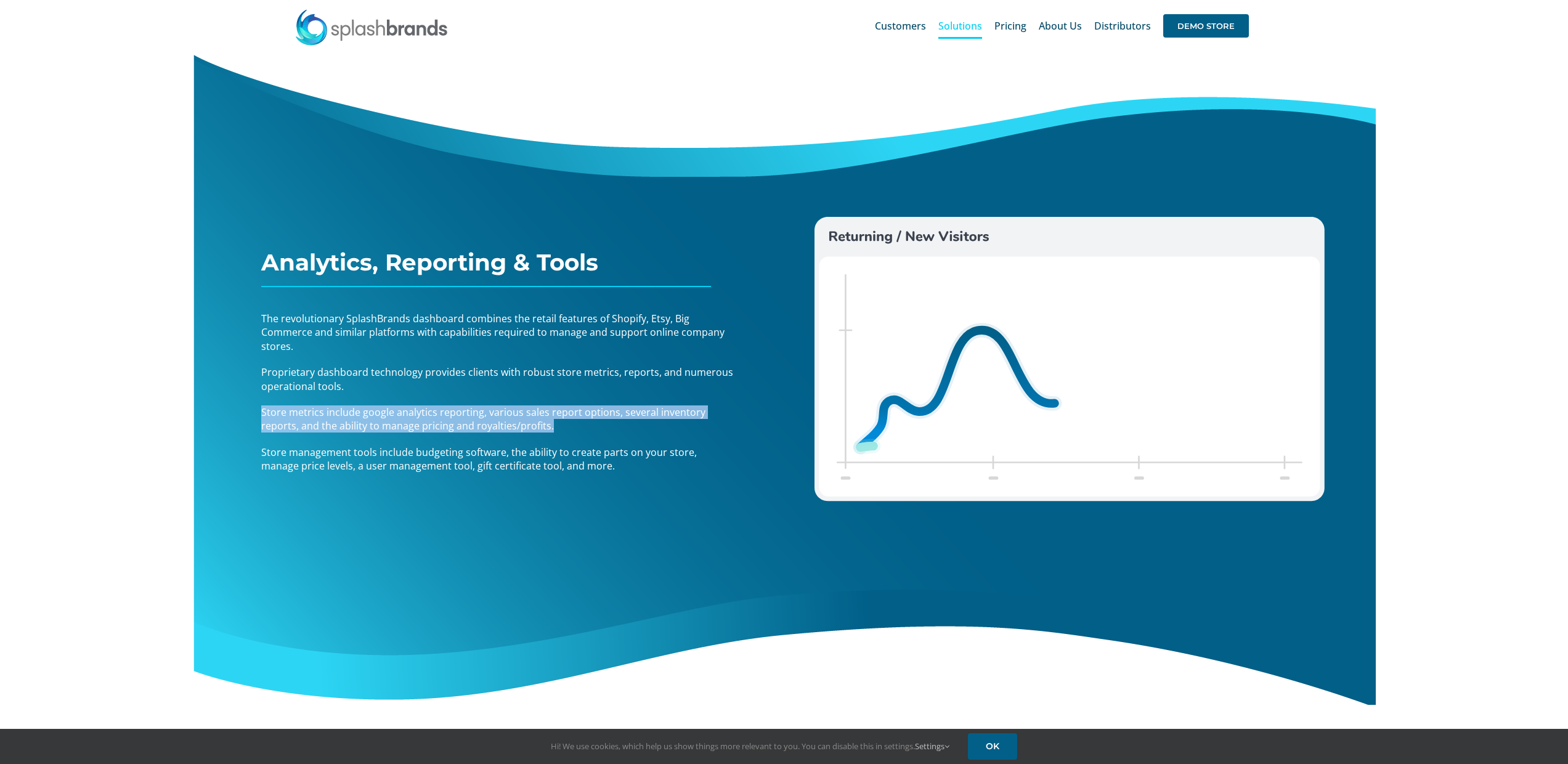
click at [357, 409] on span "Store metrics include google analytics reporting, various sales report options,…" at bounding box center [484, 419] width 445 height 27
click at [453, 422] on span "Store metrics include google analytics reporting, various sales report options,…" at bounding box center [484, 419] width 445 height 27
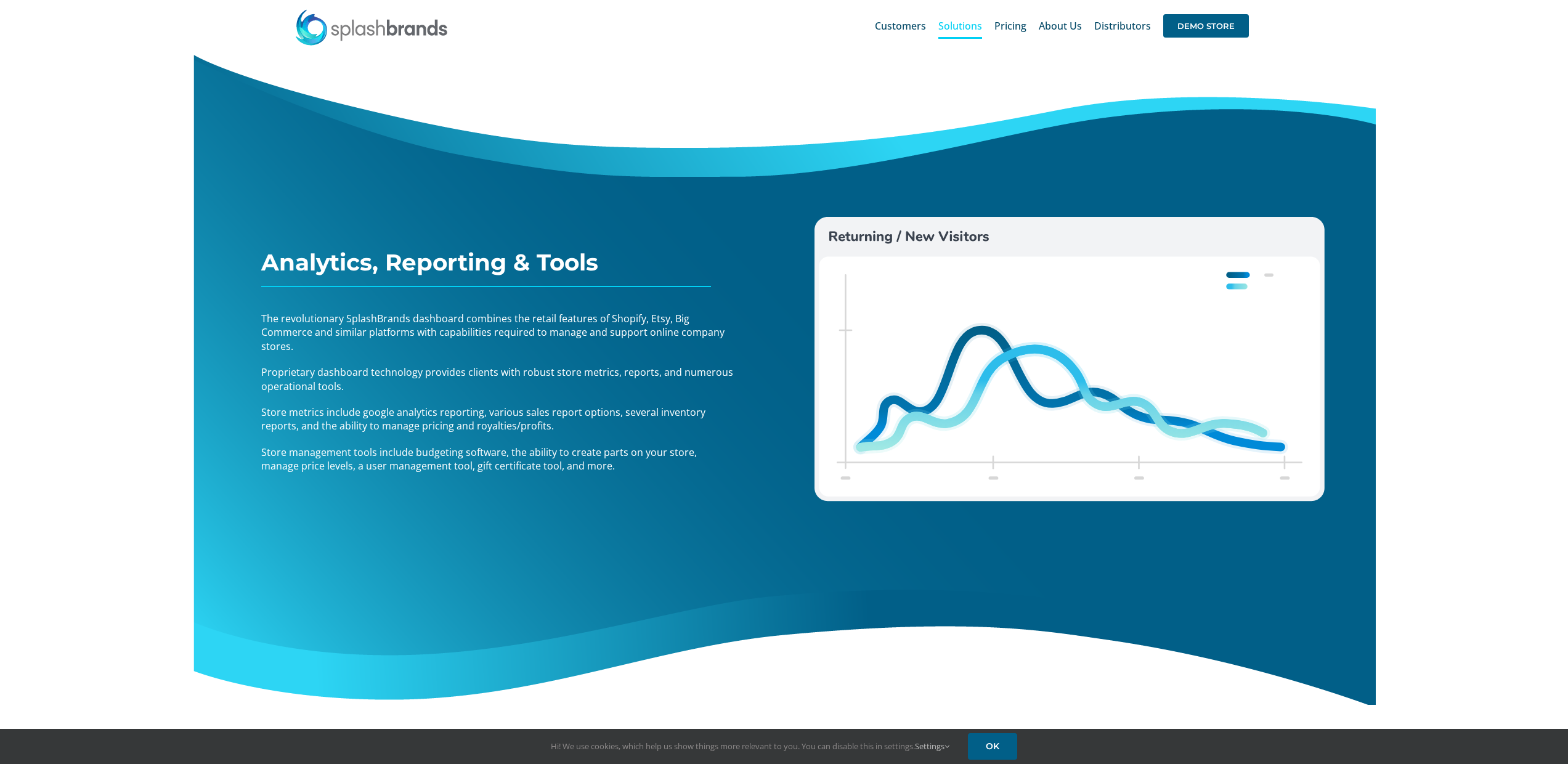
click at [537, 453] on span "Store management tools include budgeting software, the ability to create parts …" at bounding box center [479, 459] width 436 height 27
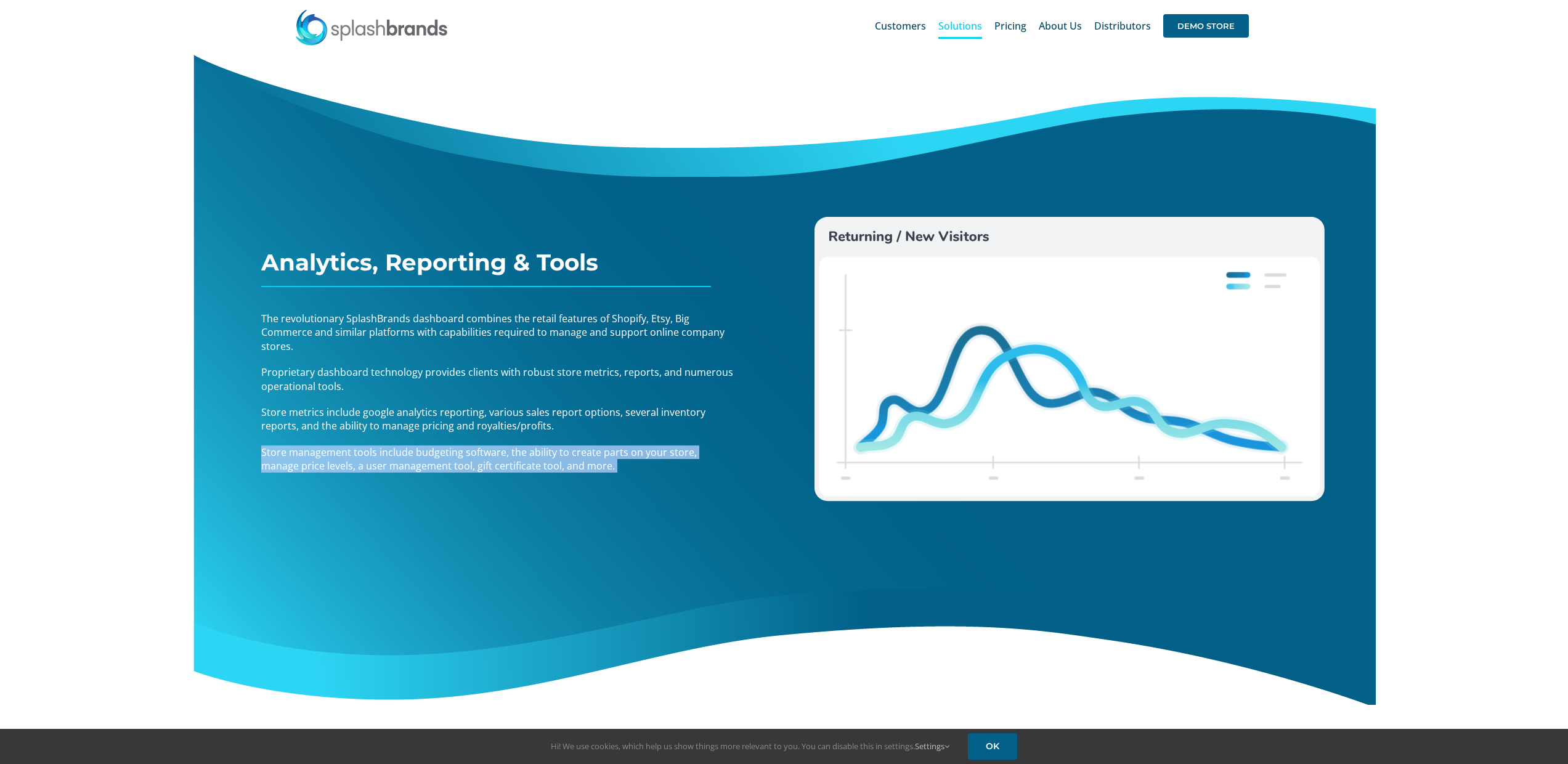
click at [537, 453] on span "Store management tools include budgeting software, the ability to create parts …" at bounding box center [479, 459] width 436 height 27
click at [563, 467] on span "Store management tools include budgeting software, the ability to create parts …" at bounding box center [479, 459] width 436 height 27
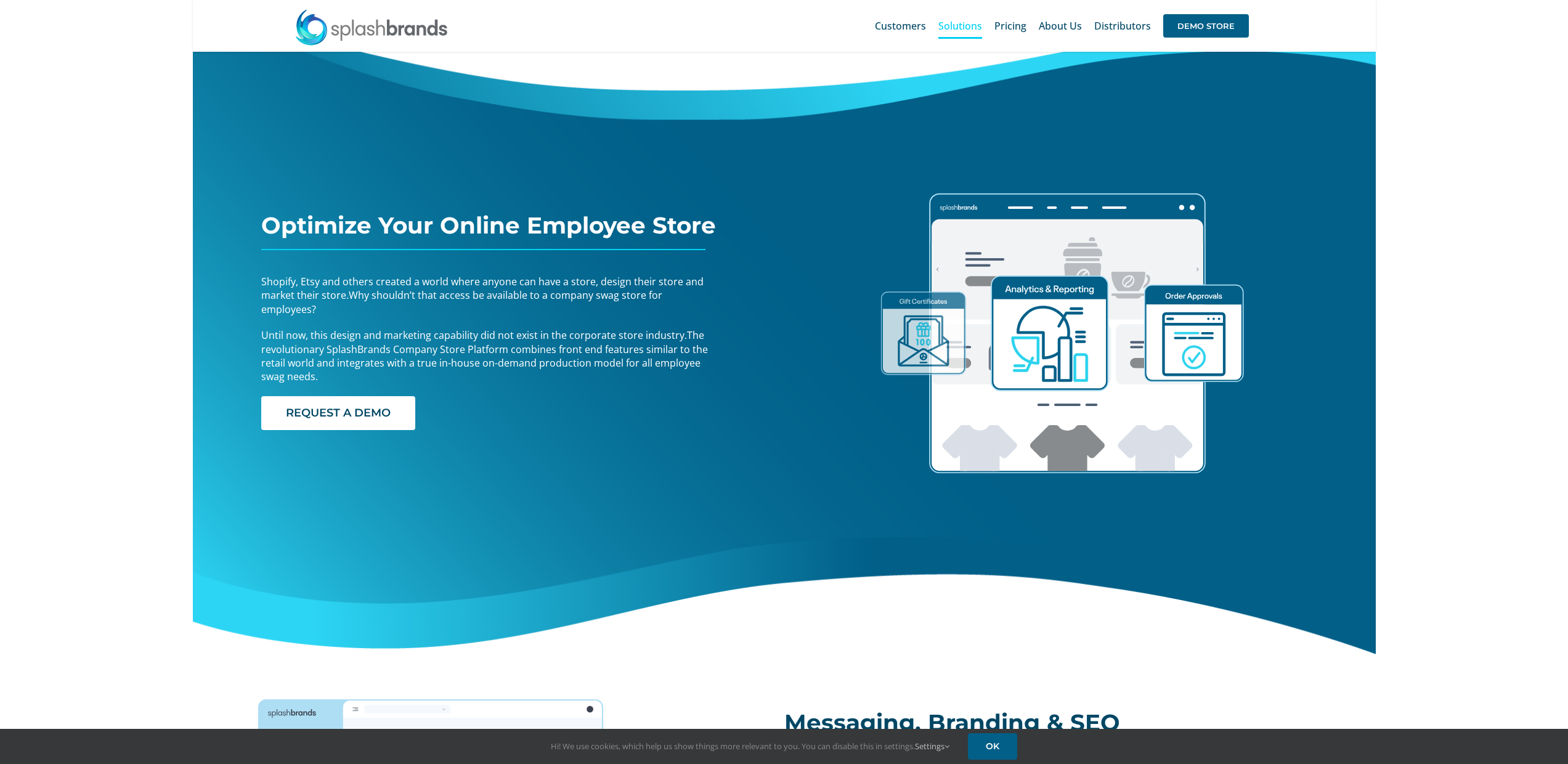
scroll to position [55, 0]
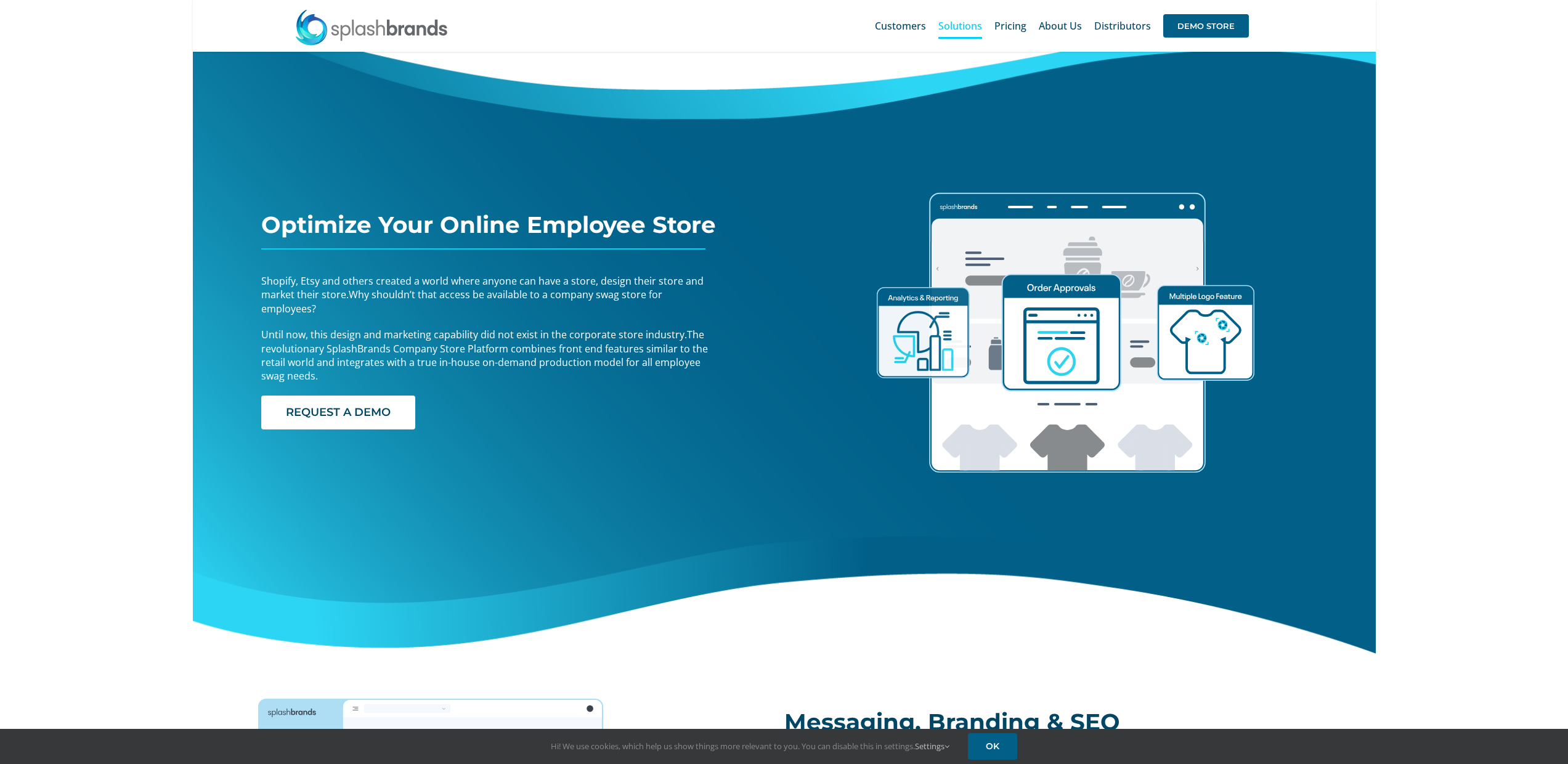
click at [334, 291] on span "Shopify, Etsy and others created a world where anyone can have a store, design …" at bounding box center [482, 288] width 442 height 27
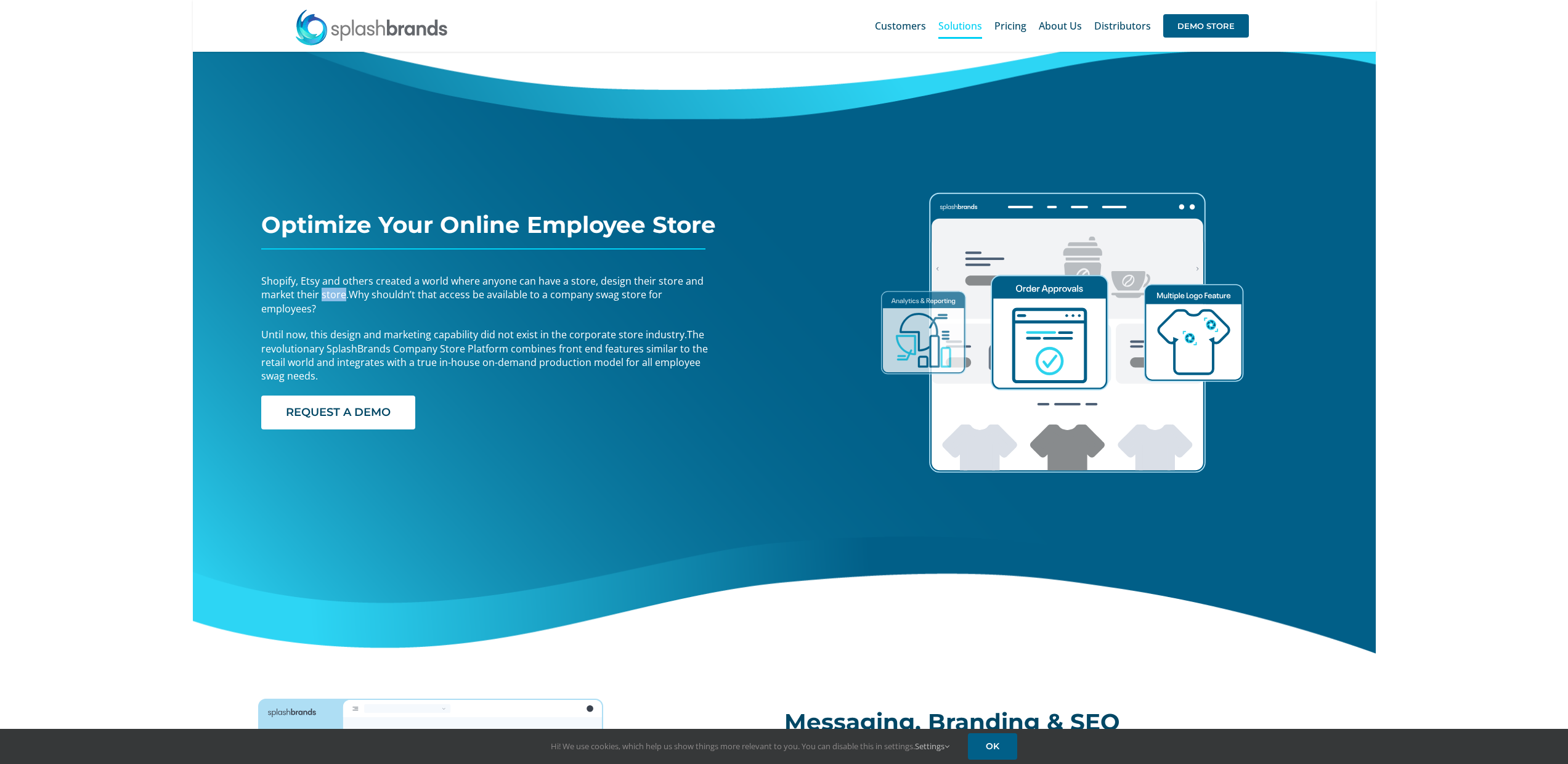
click at [334, 291] on span "Shopify, Etsy and others created a world where anyone can have a store, design …" at bounding box center [482, 288] width 442 height 27
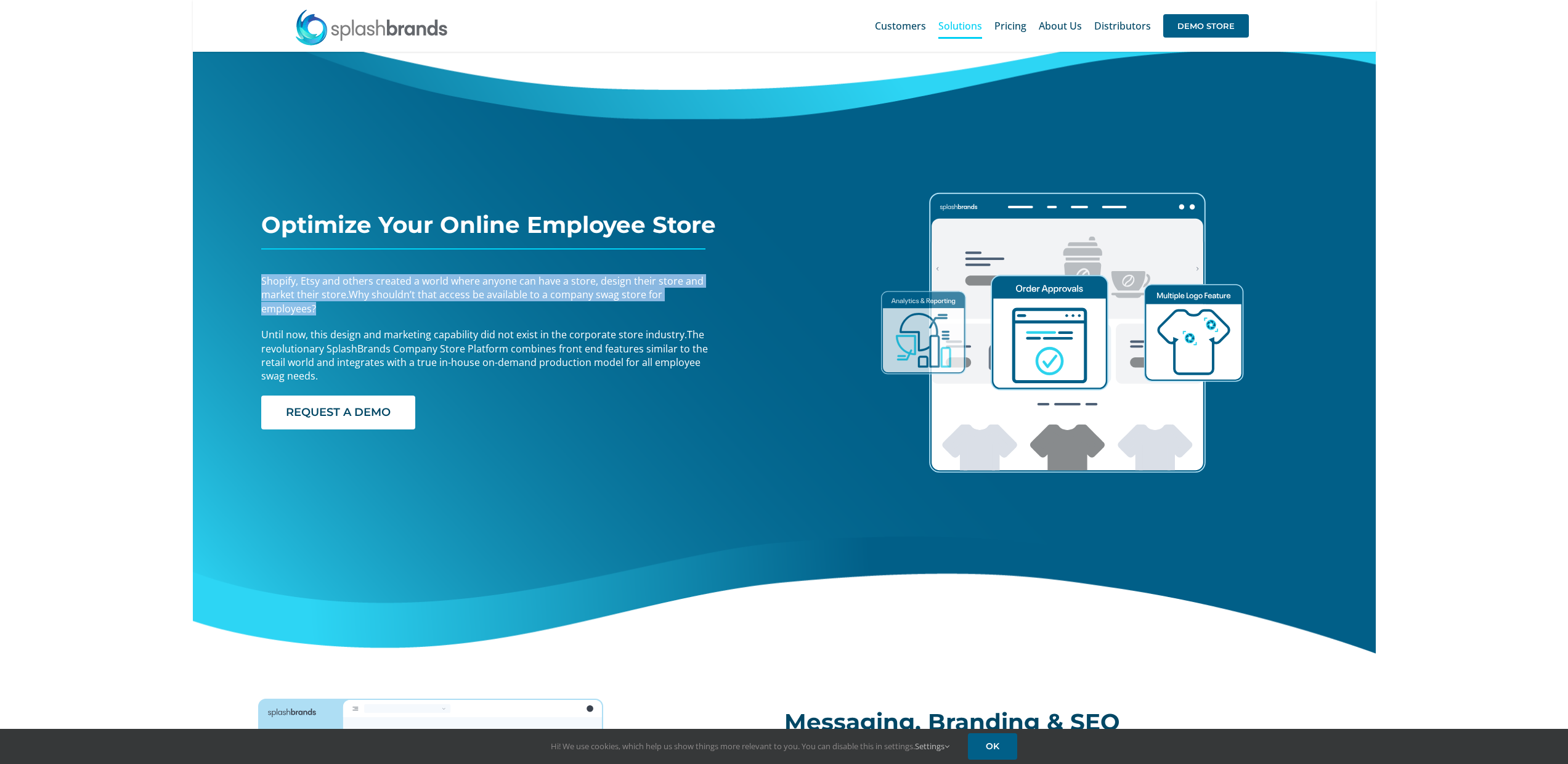
click at [334, 291] on span "Shopify, Etsy and others created a world where anyone can have a store, design …" at bounding box center [482, 288] width 442 height 27
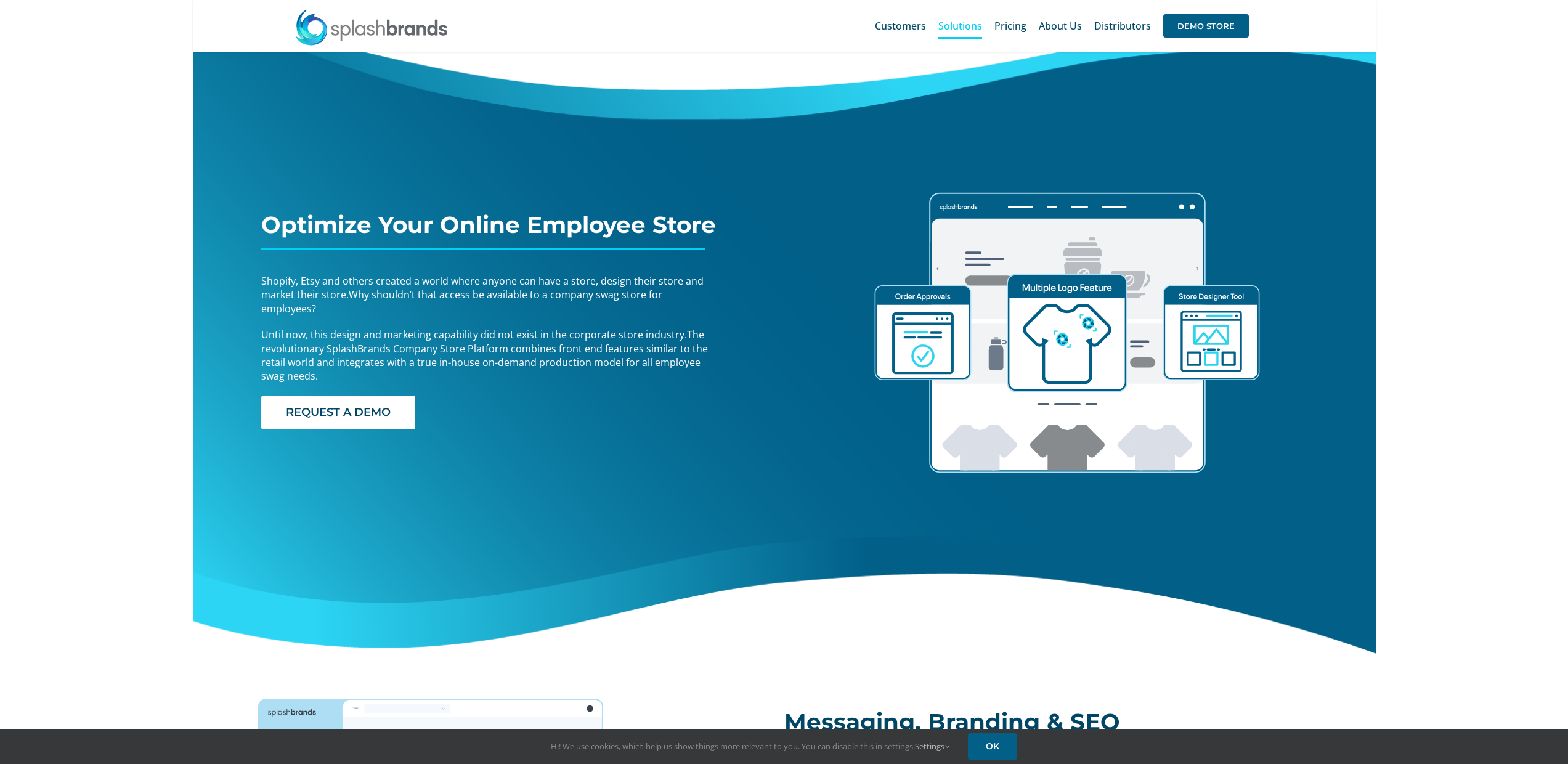
click at [564, 344] on span "The revolutionary SplashBrands Company Store Platform combines front end featur…" at bounding box center [484, 355] width 447 height 55
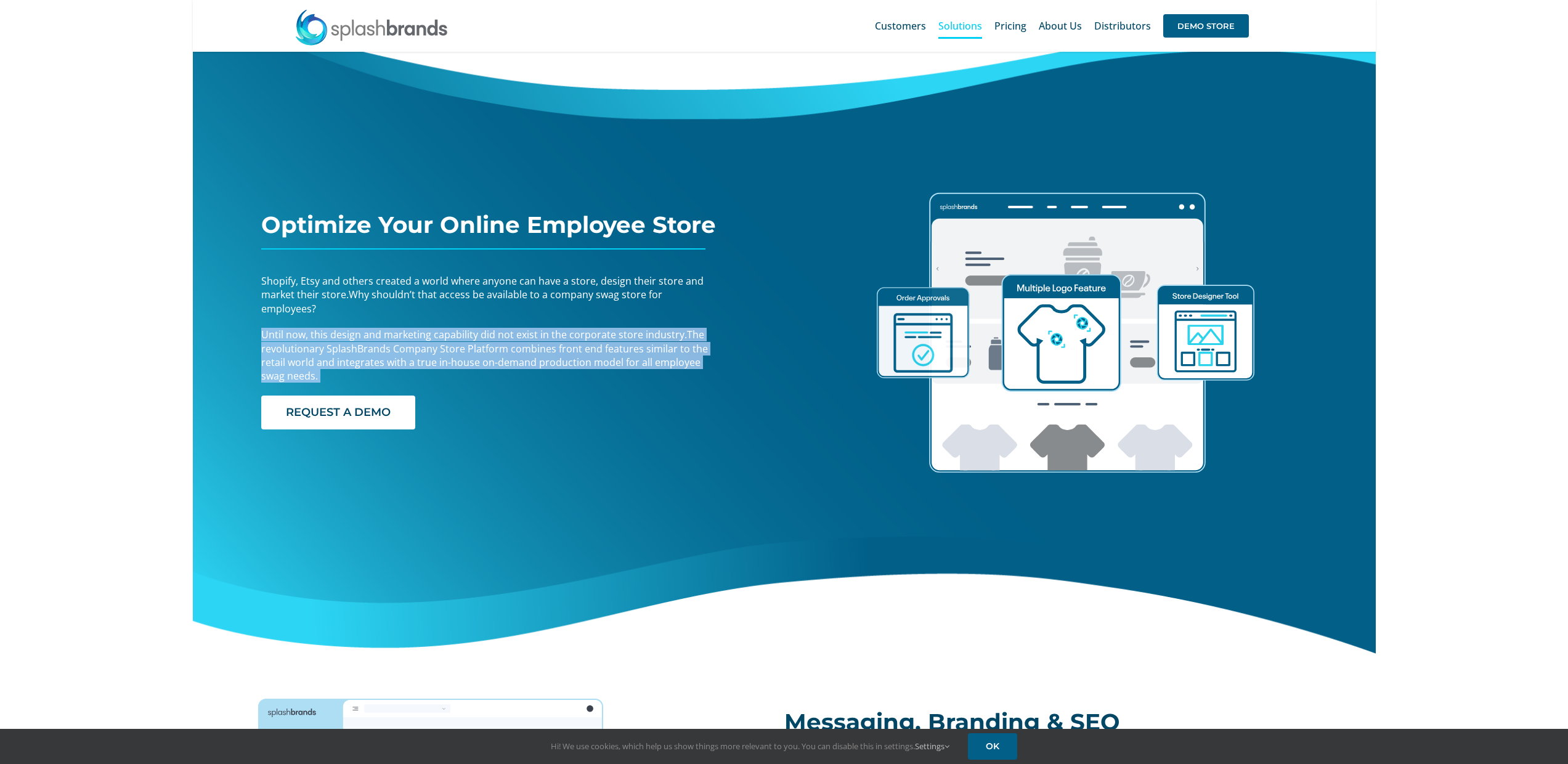
click at [564, 344] on span "The revolutionary SplashBrands Company Store Platform combines front end featur…" at bounding box center [484, 355] width 447 height 55
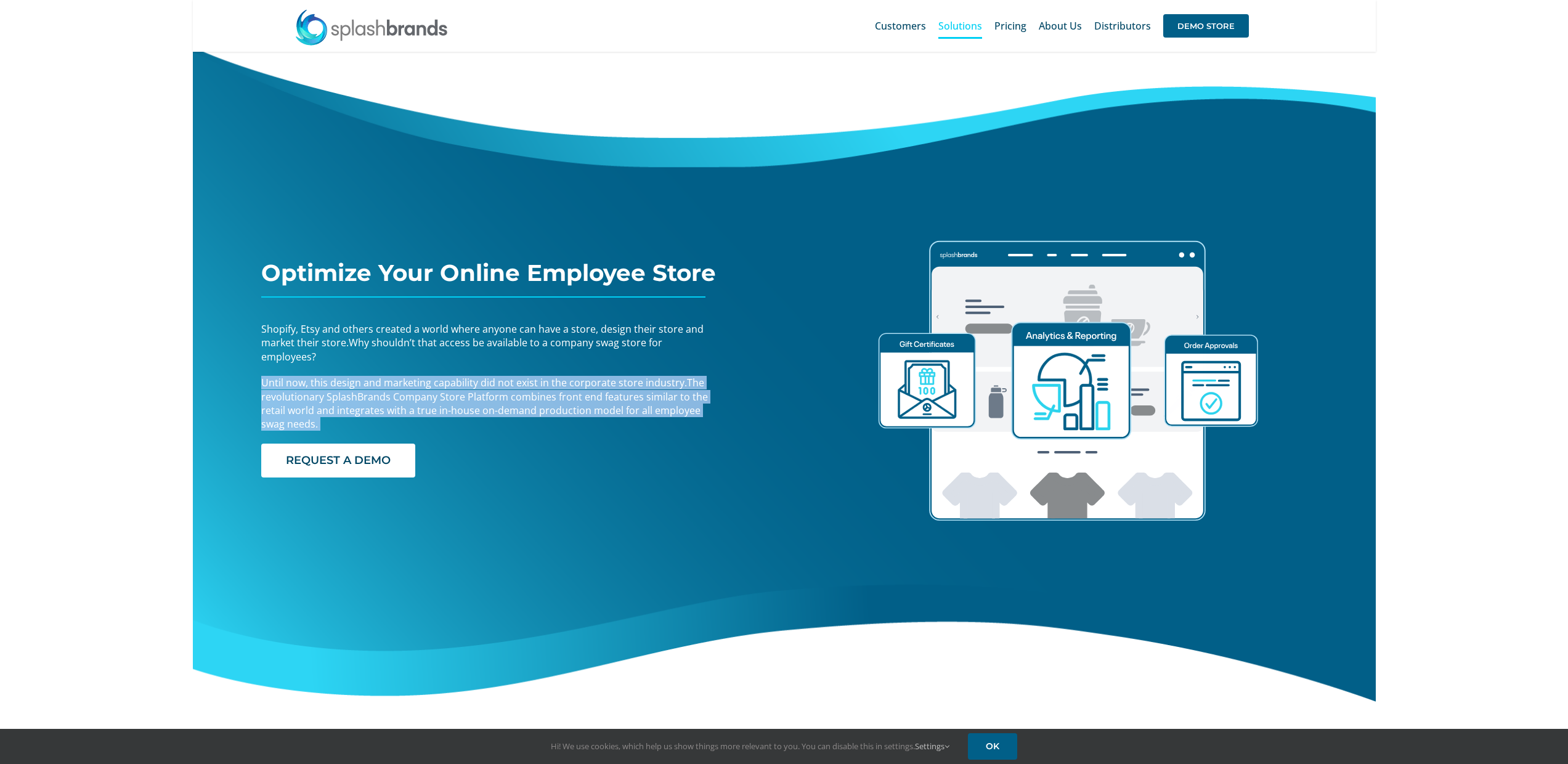
scroll to position [0, 0]
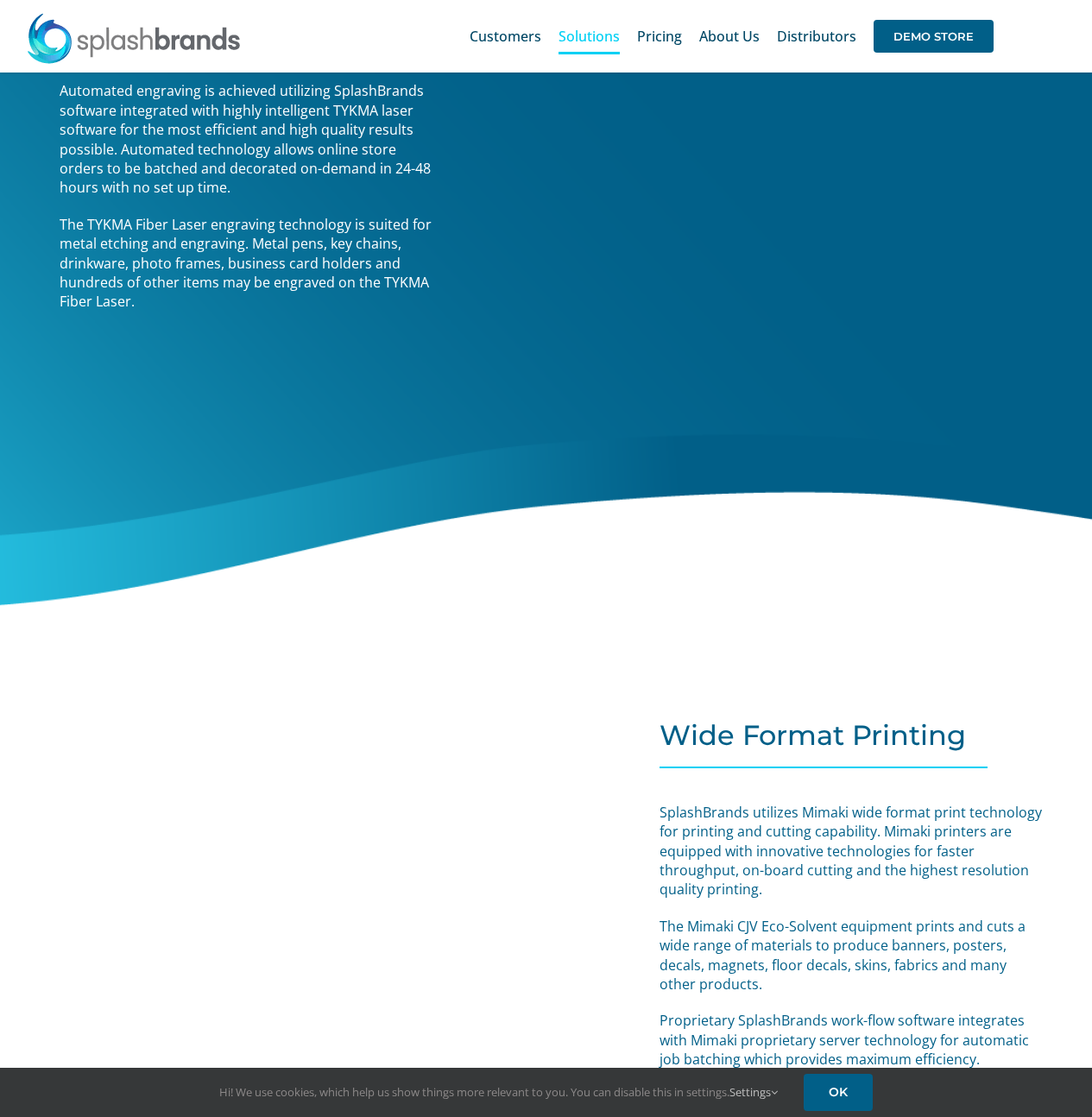
scroll to position [6977, 0]
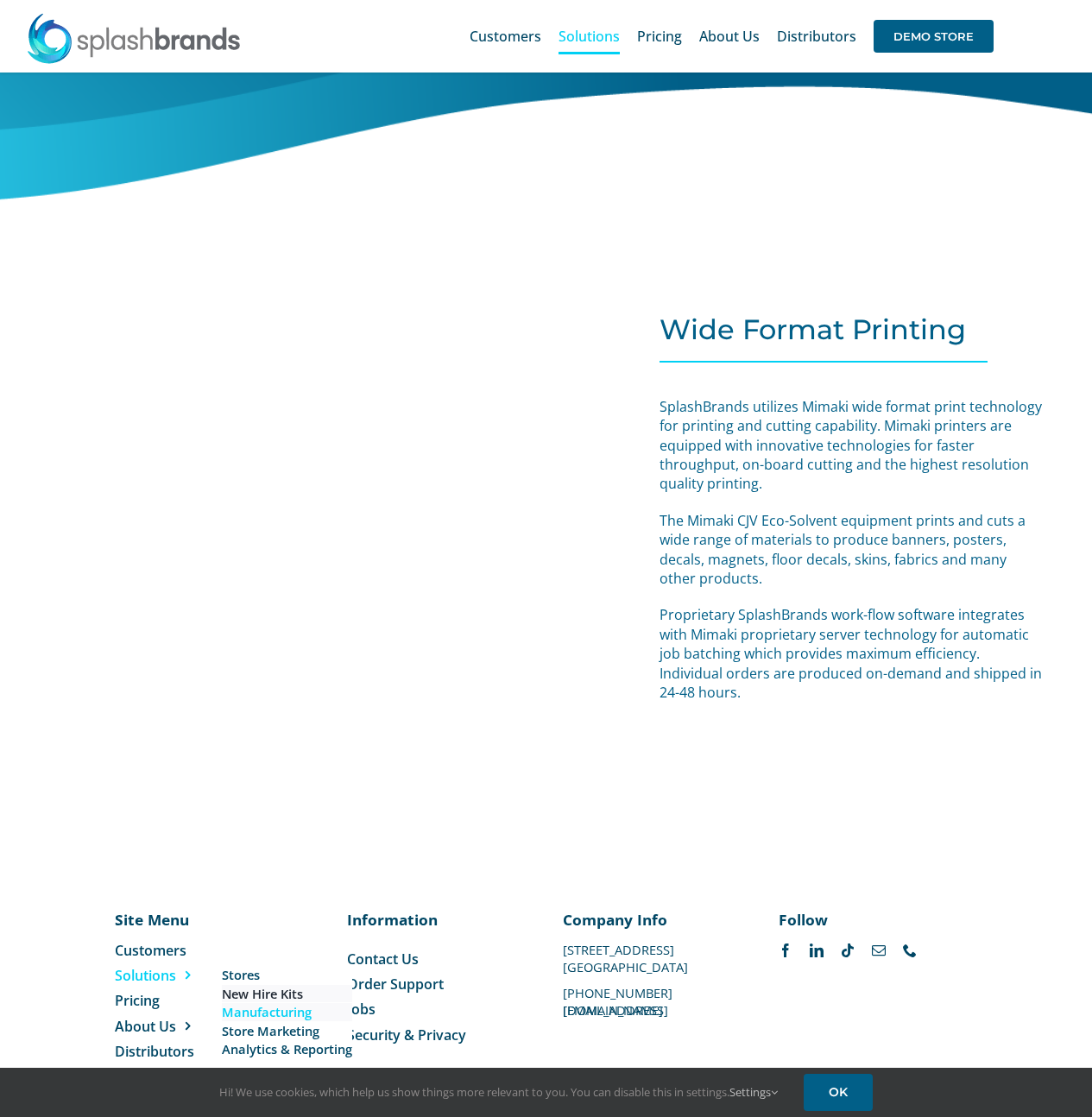
click at [291, 985] on span "New Hire Kits" at bounding box center [262, 994] width 81 height 18
